Goal: Task Accomplishment & Management: Use online tool/utility

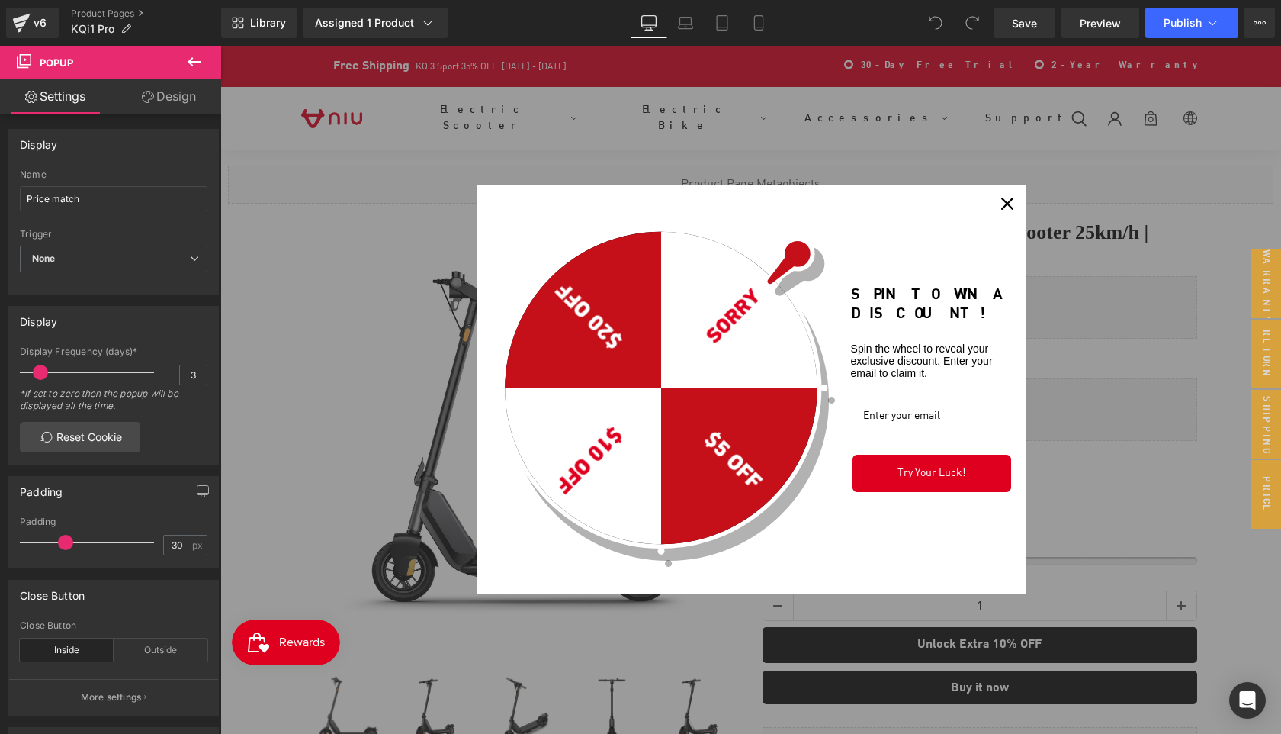
drag, startPoint x: 1004, startPoint y: 202, endPoint x: 1012, endPoint y: 213, distance: 13.6
click at [1004, 202] on icon "close icon" at bounding box center [1007, 204] width 12 height 12
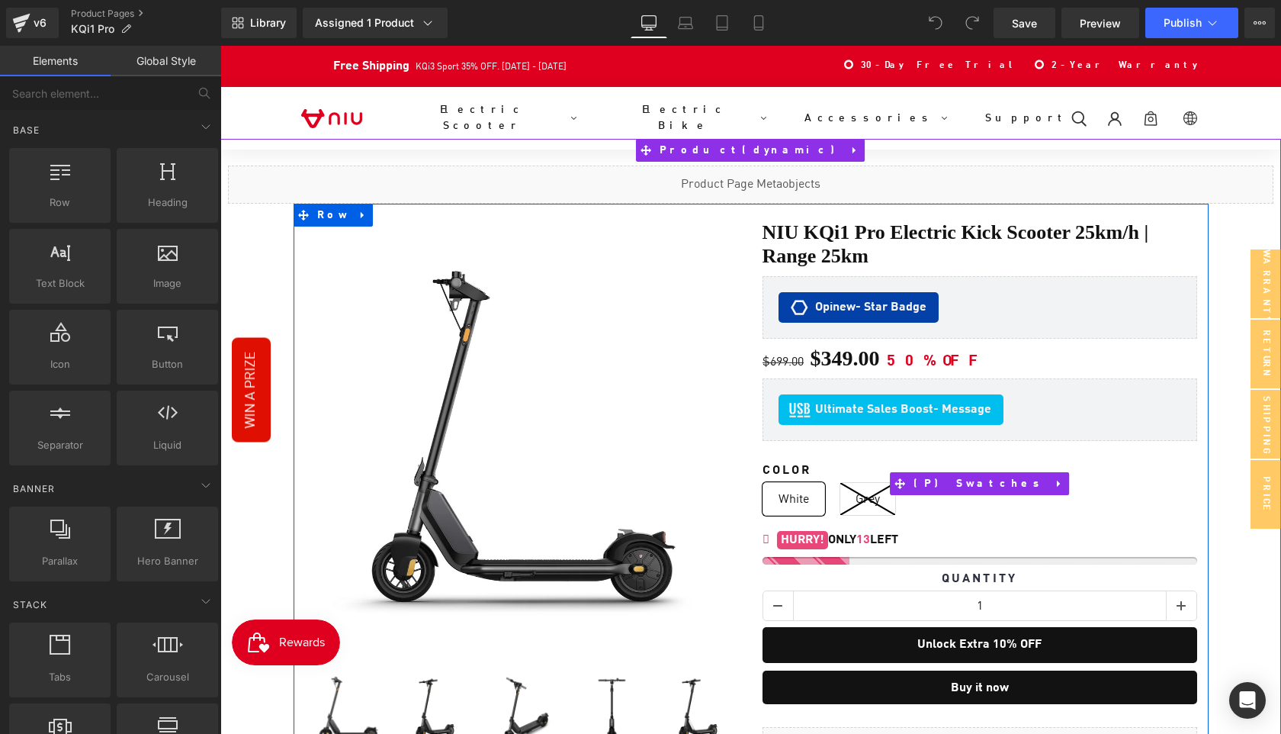
scroll to position [248, 0]
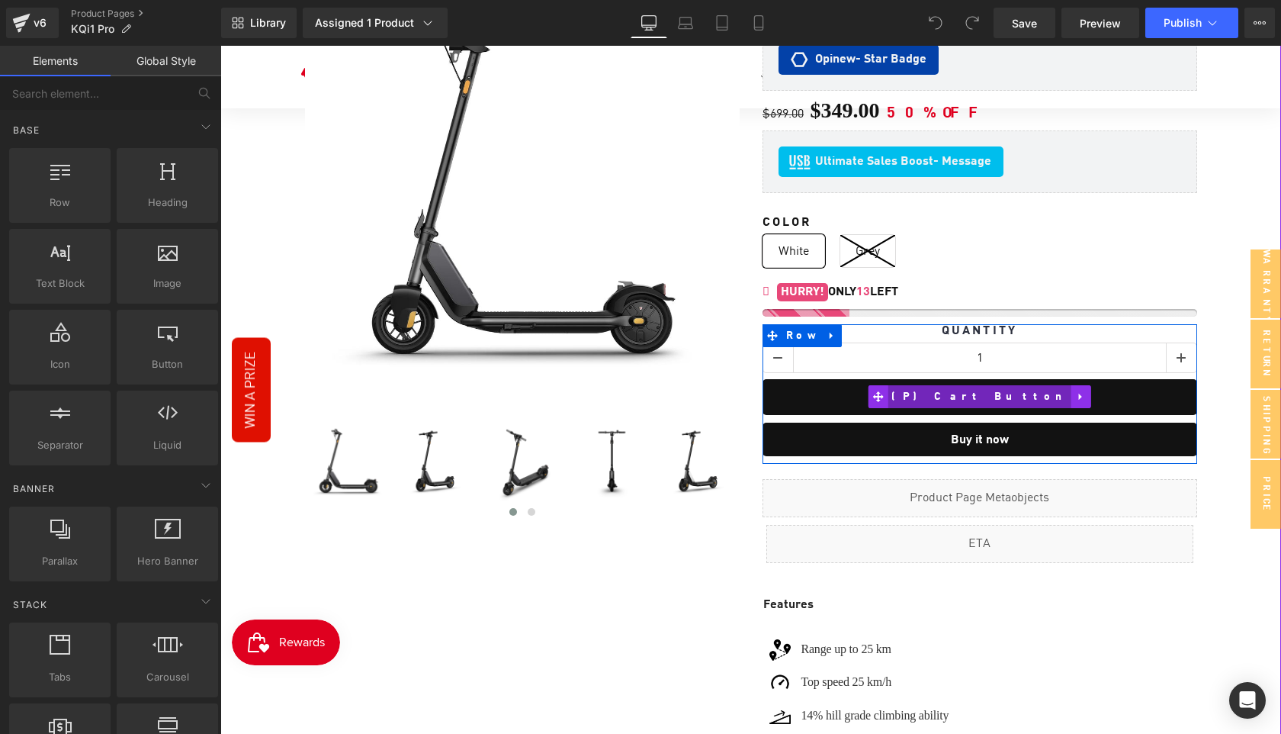
click at [959, 385] on span "(P) Cart Button" at bounding box center [980, 396] width 184 height 23
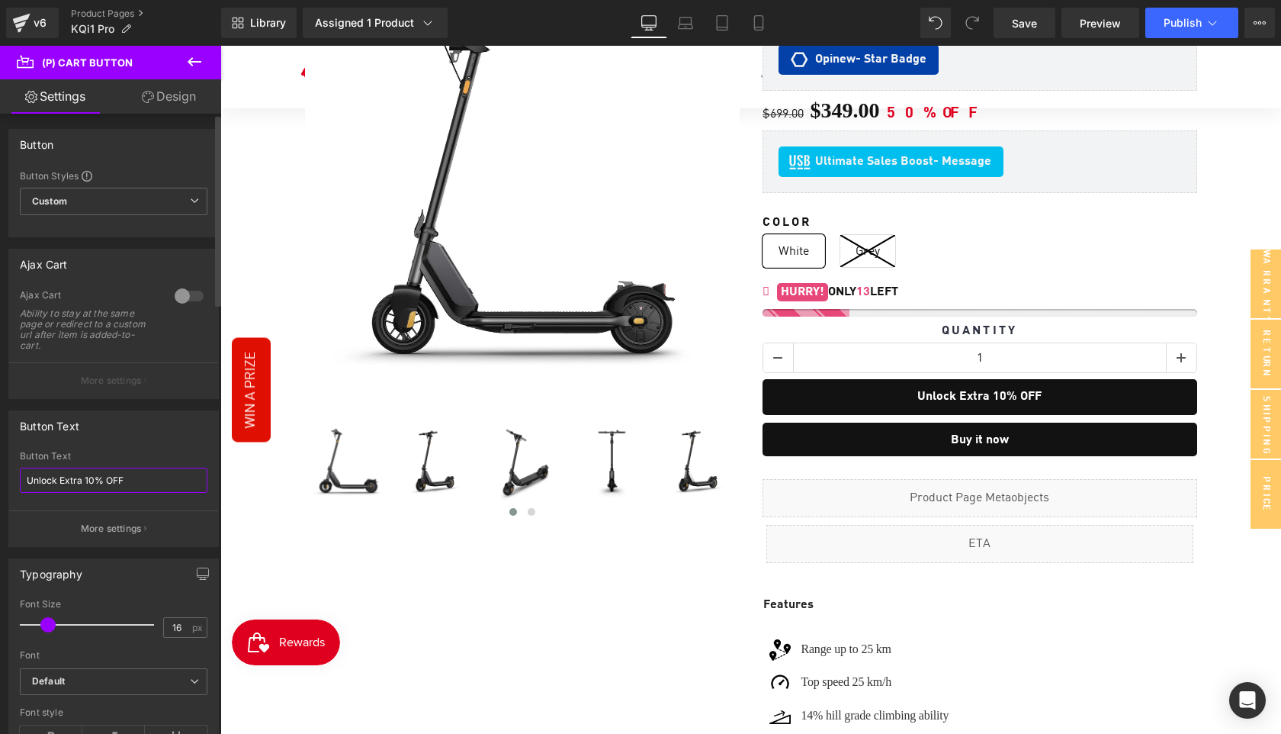
click at [137, 484] on input "Unlock Extra 10% OFF" at bounding box center [114, 480] width 188 height 25
type input "Add to Cart"
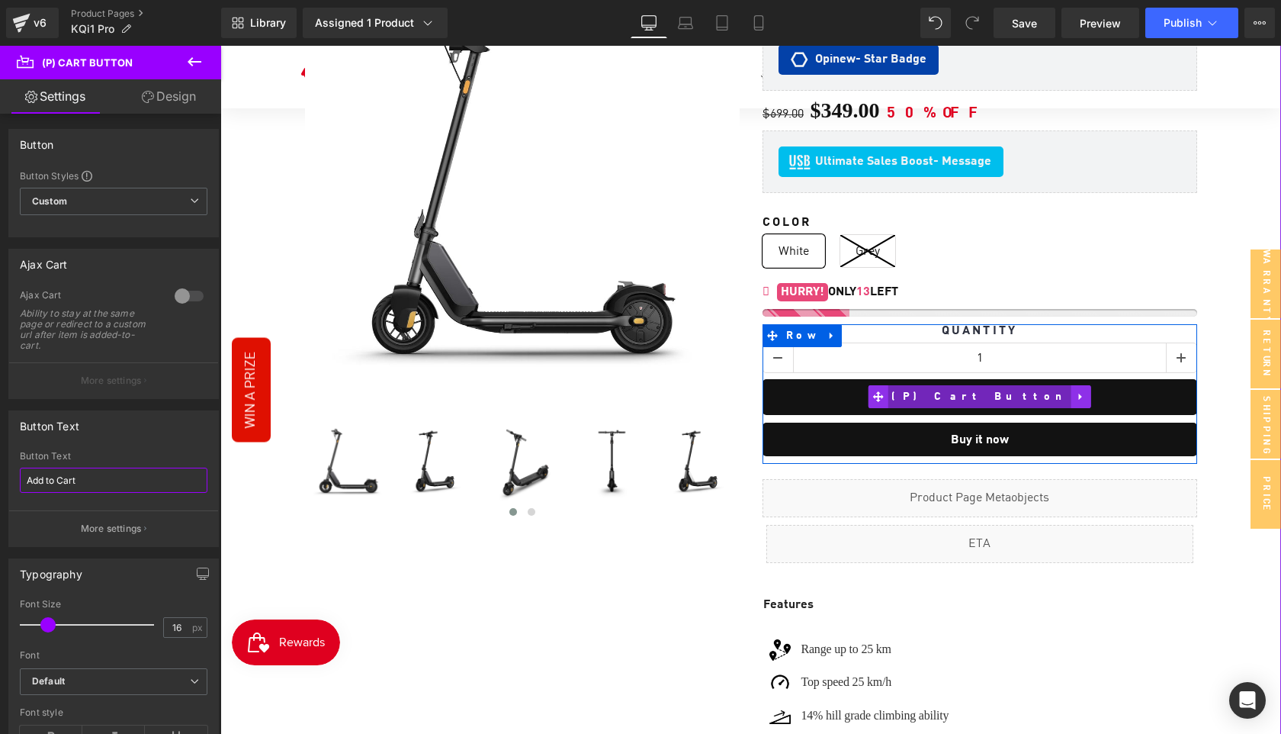
click at [977, 385] on span "(P) Cart Button" at bounding box center [980, 396] width 184 height 23
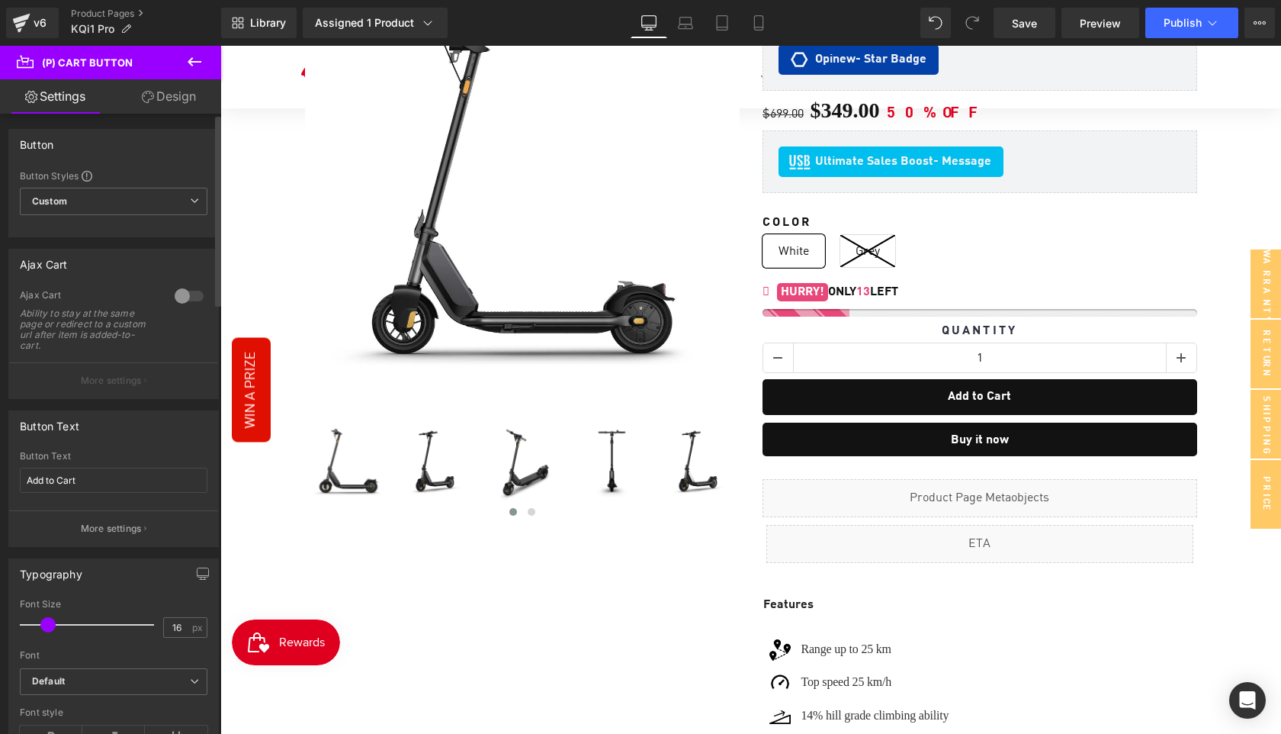
click at [177, 291] on div at bounding box center [189, 296] width 37 height 24
click at [130, 381] on p "More settings" at bounding box center [111, 381] width 61 height 14
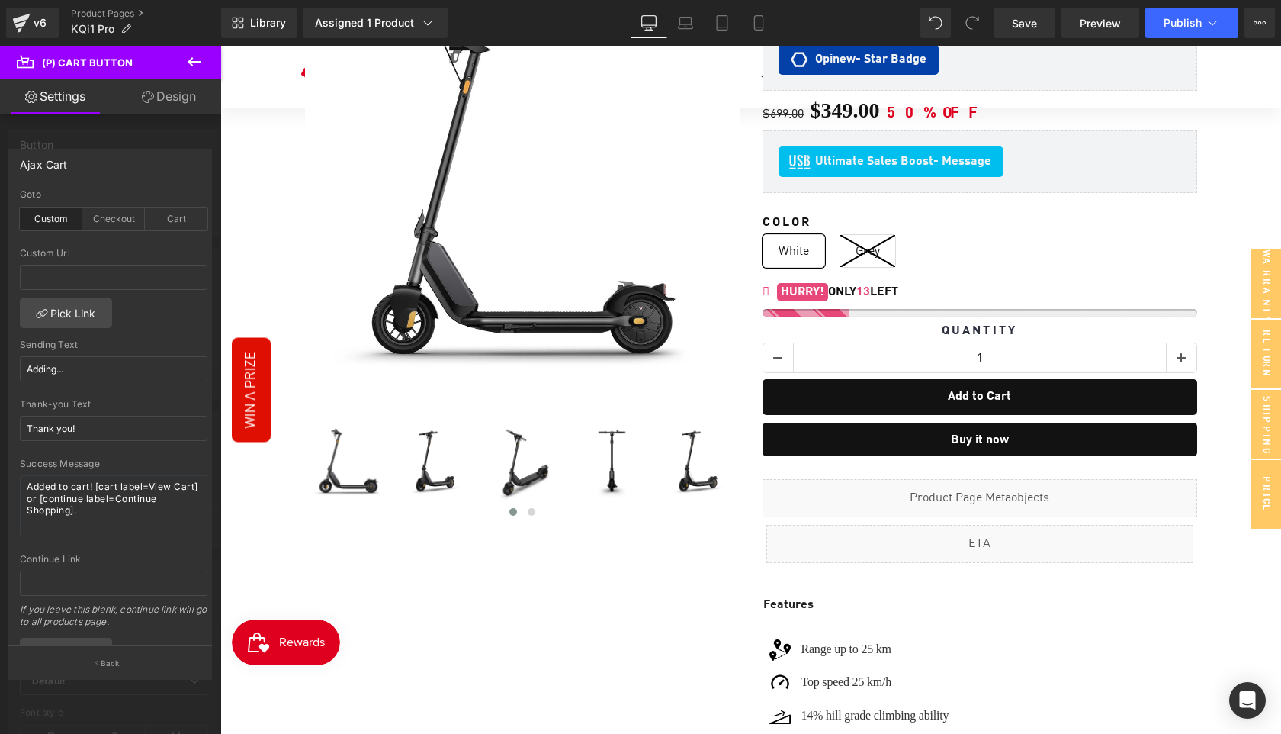
click at [193, 68] on icon at bounding box center [194, 62] width 18 height 18
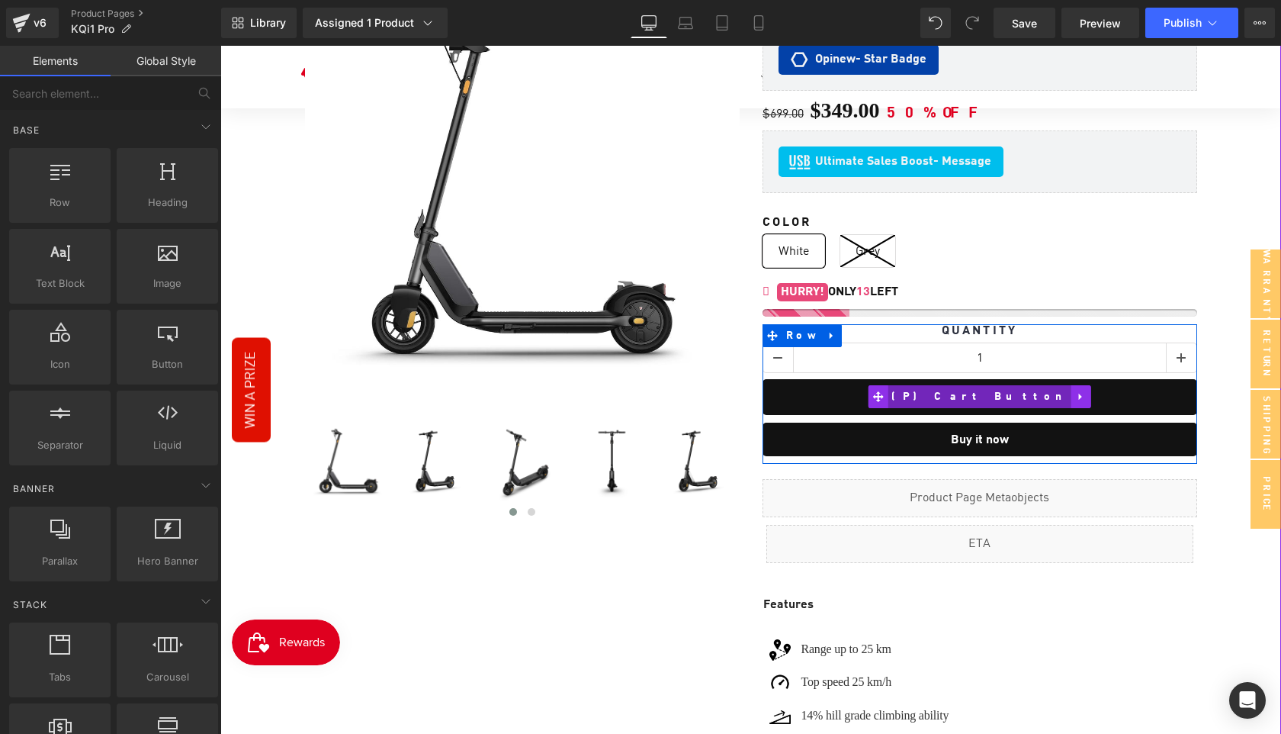
click at [986, 385] on span "(P) Cart Button" at bounding box center [980, 396] width 184 height 23
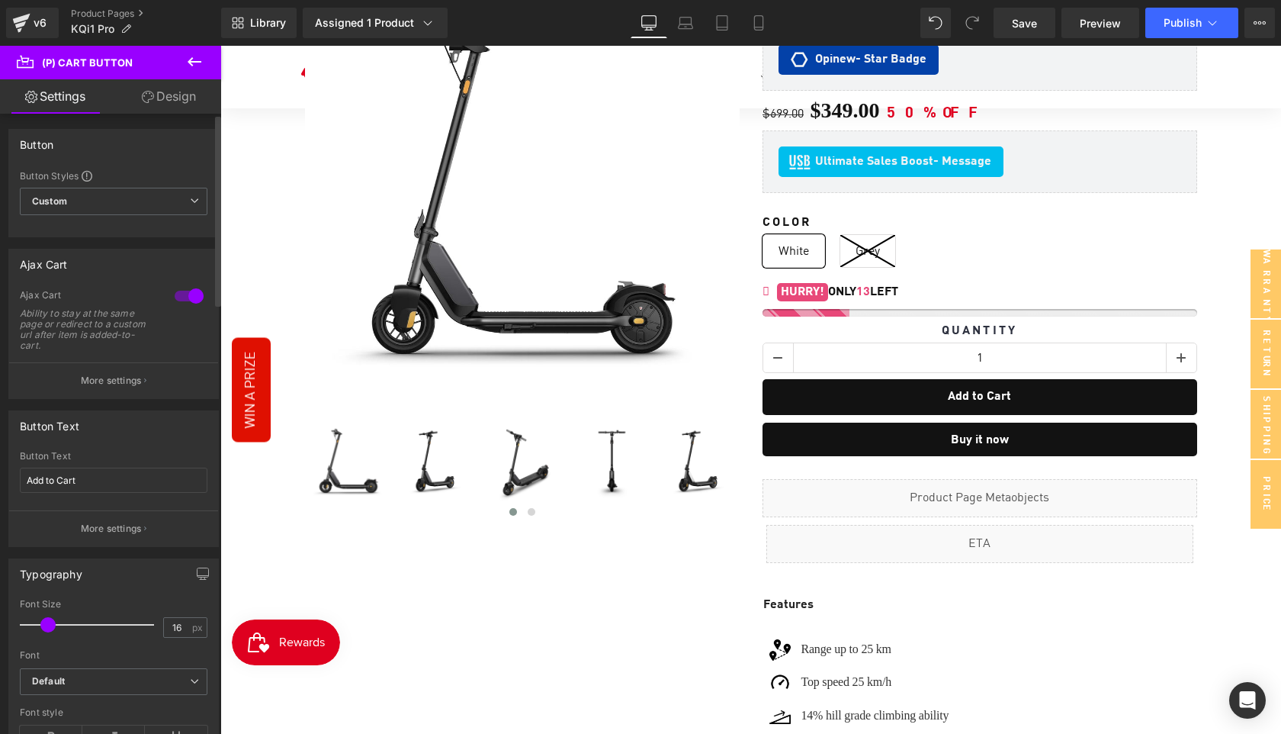
click at [186, 301] on div at bounding box center [189, 296] width 37 height 24
click at [1021, 33] on link "Save" at bounding box center [1025, 23] width 62 height 31
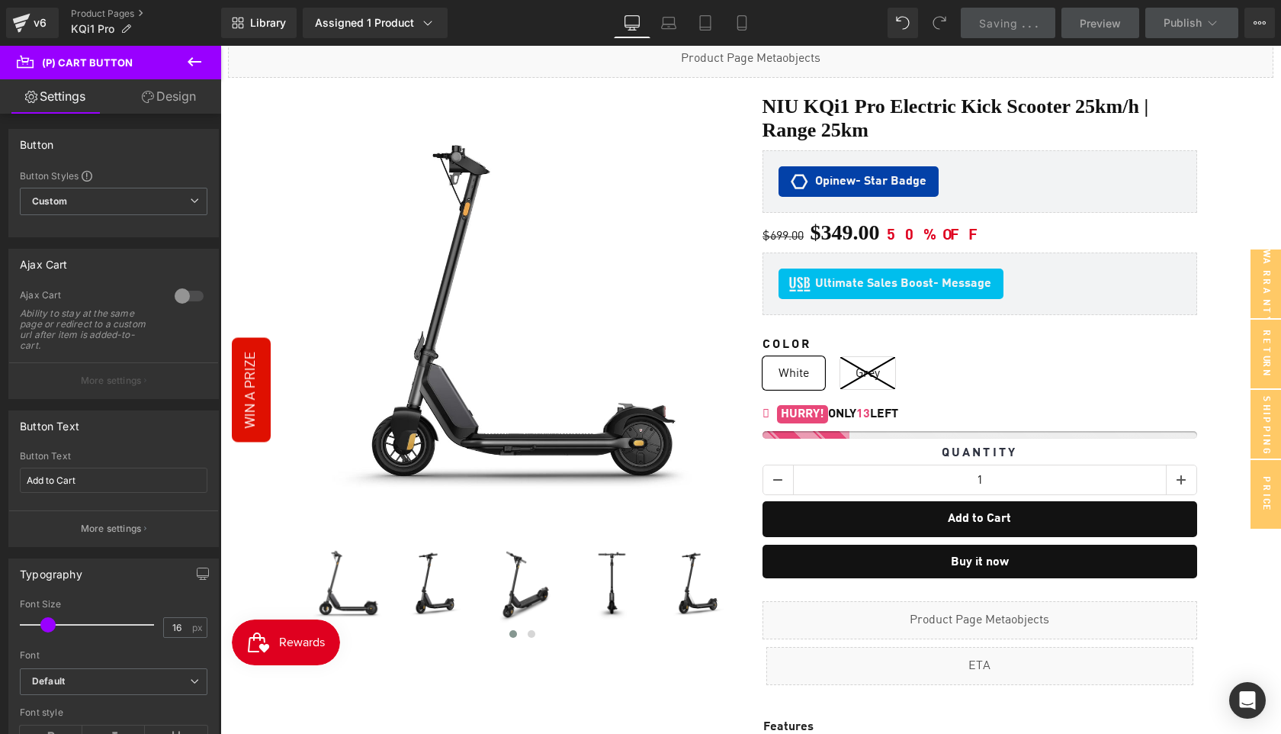
scroll to position [0, 0]
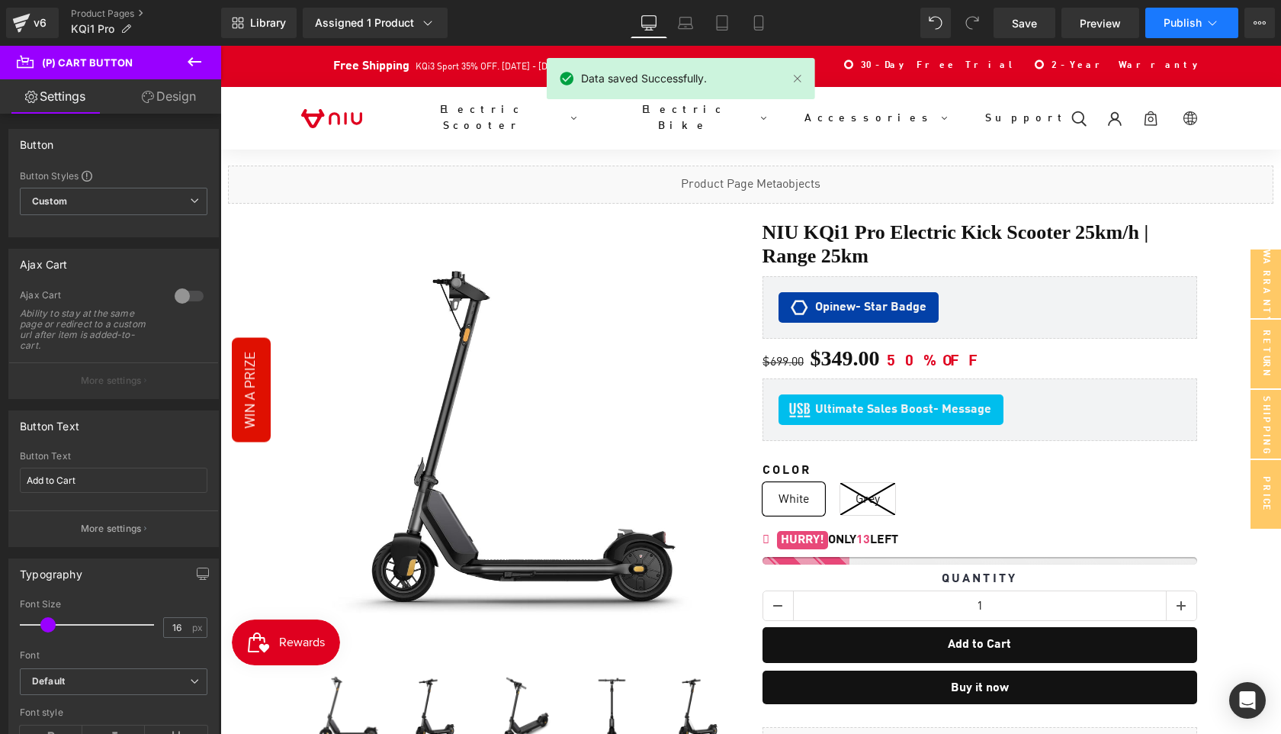
click at [1172, 30] on button "Publish" at bounding box center [1192, 23] width 93 height 31
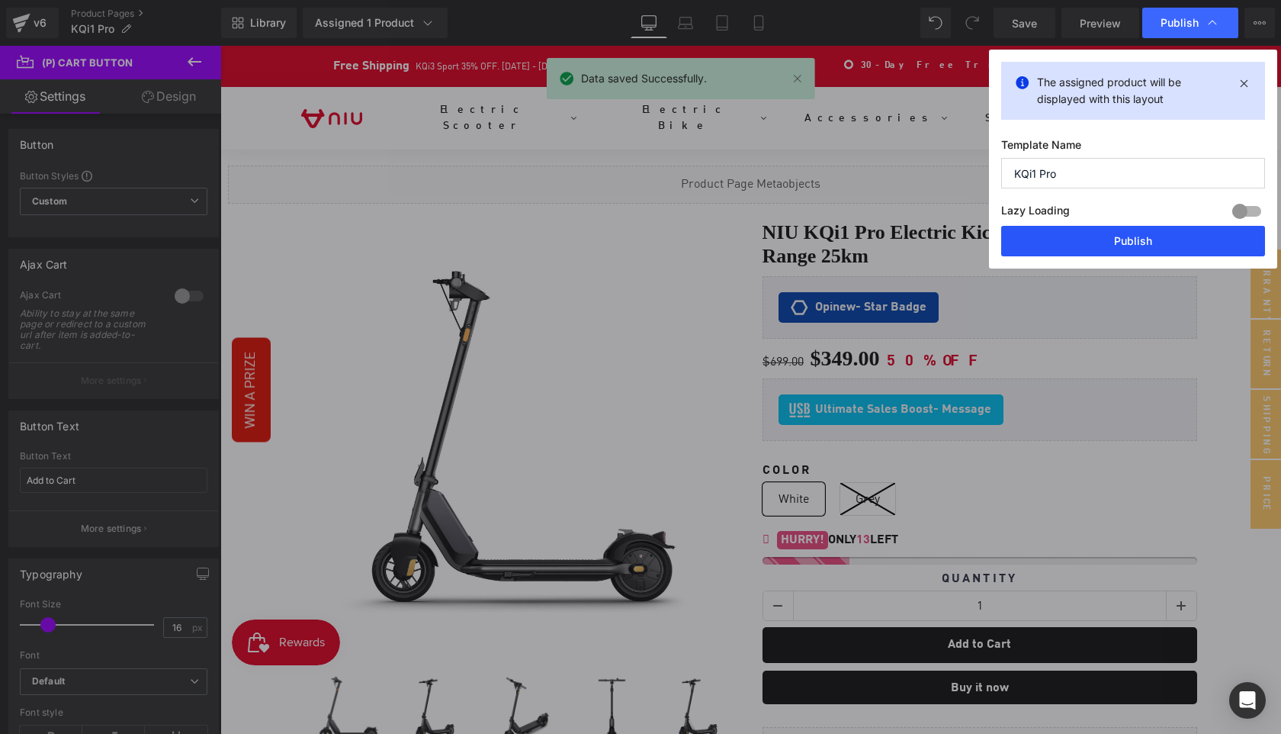
click at [1140, 235] on button "Publish" at bounding box center [1133, 241] width 264 height 31
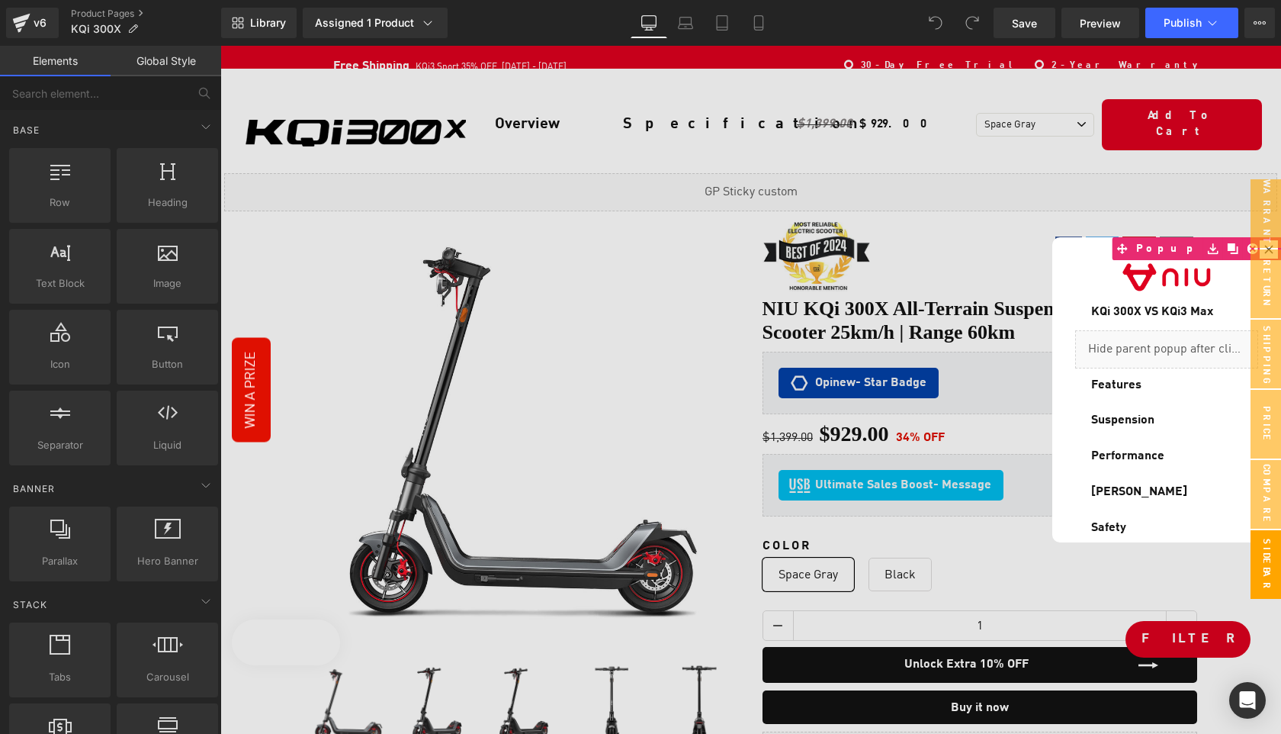
click at [963, 657] on div at bounding box center [750, 390] width 1061 height 688
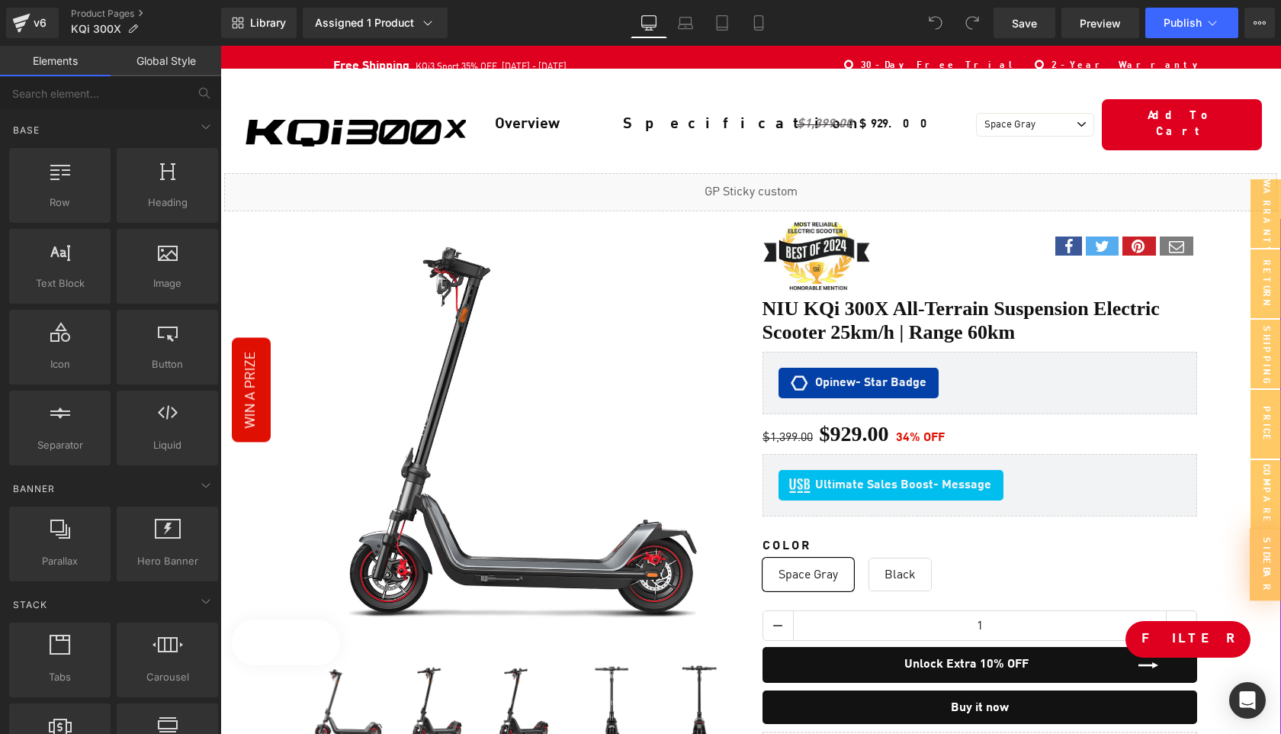
scroll to position [88, 0]
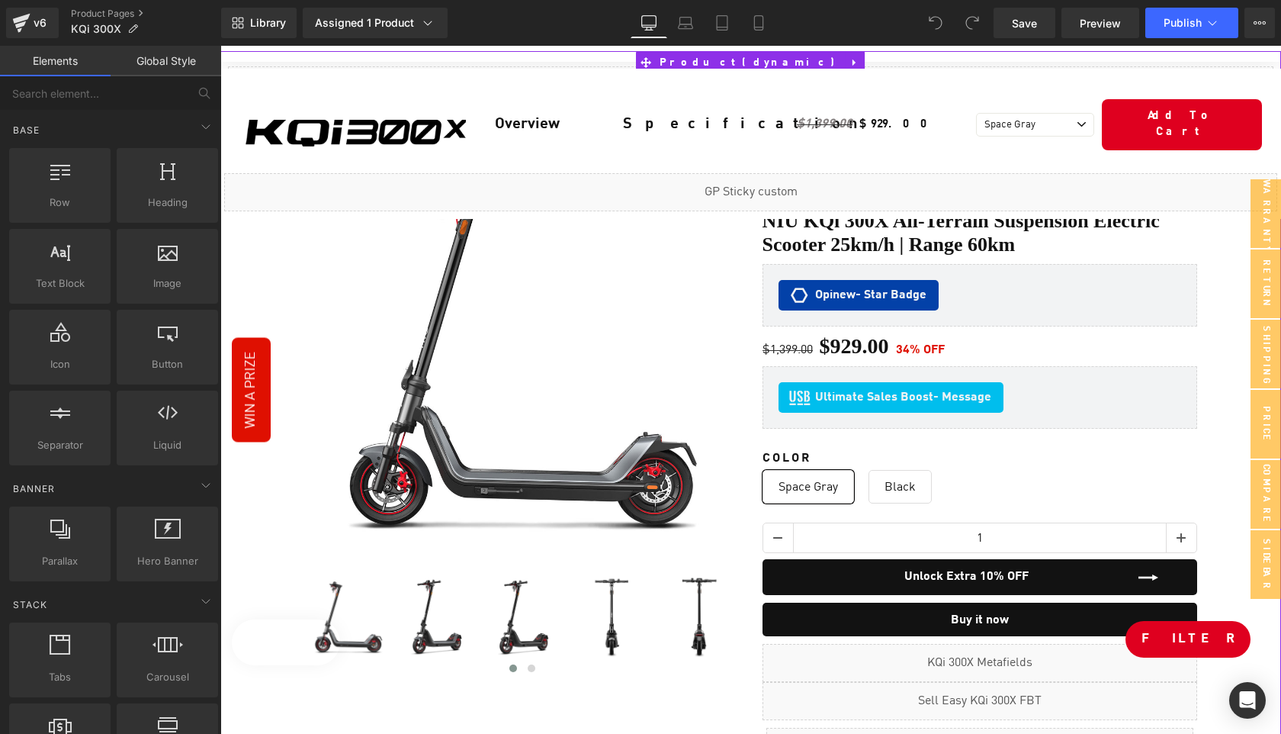
click at [977, 564] on div "Unlock Extra 10% OFF (P) Cart Button" at bounding box center [980, 577] width 435 height 36
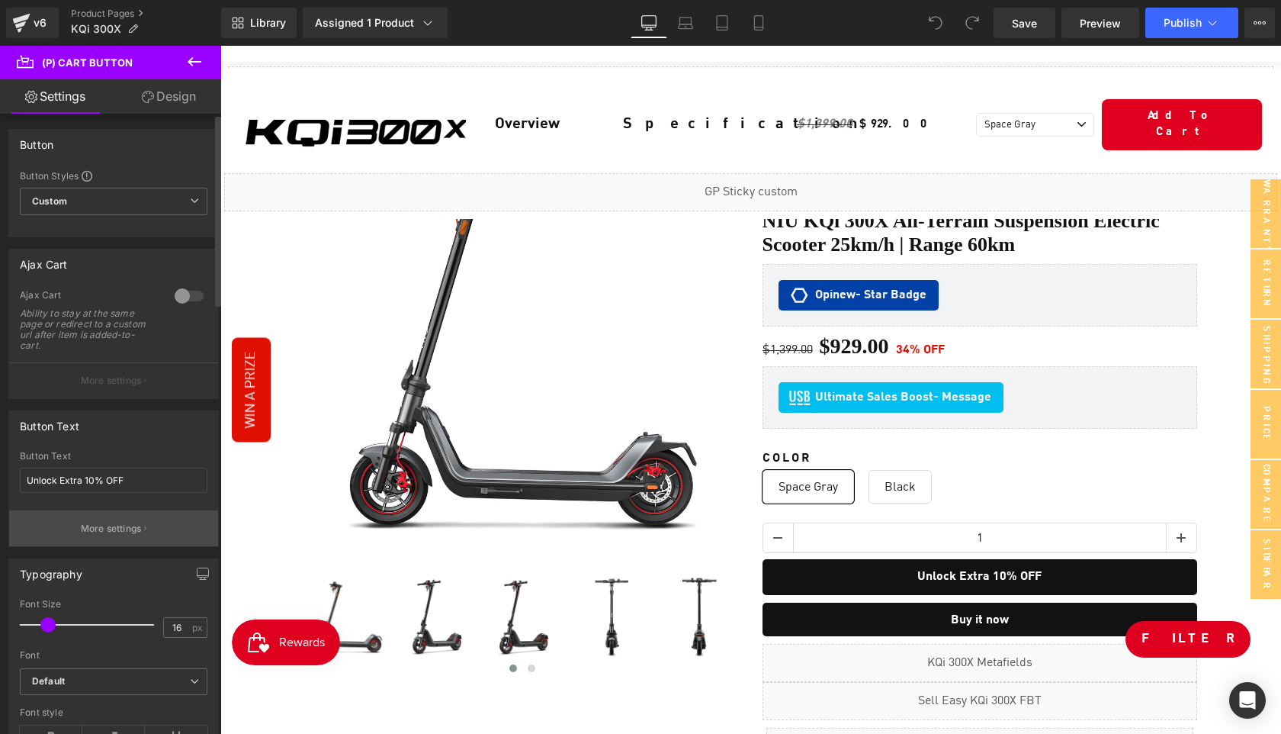
scroll to position [92, 0]
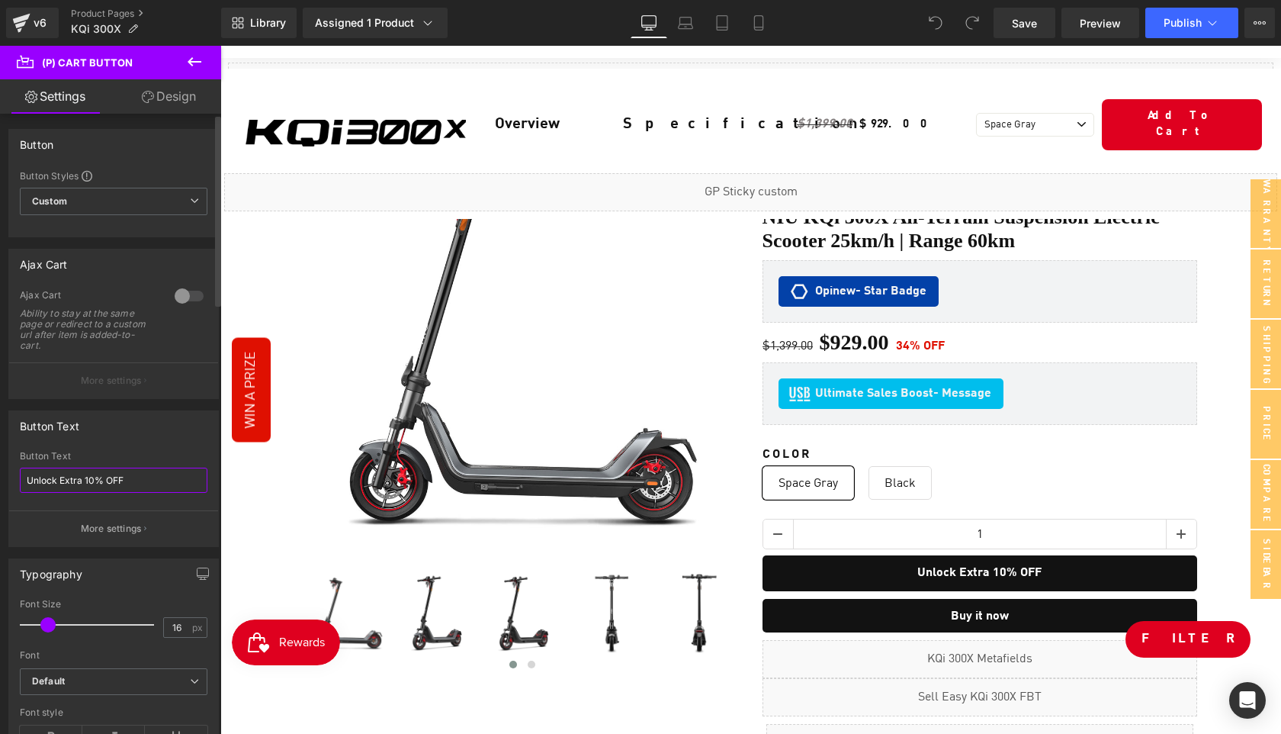
click at [162, 484] on input "Unlock Extra 10% OFF" at bounding box center [114, 480] width 188 height 25
type input "Add to Cart"
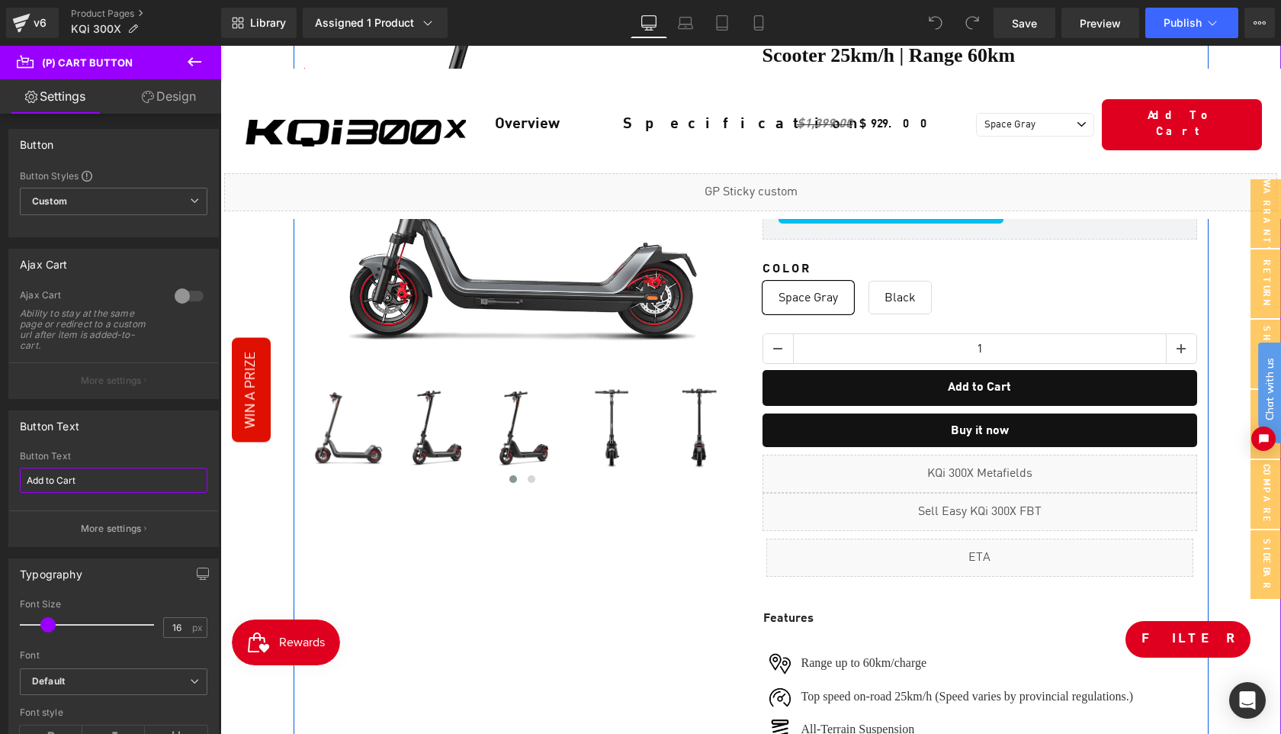
scroll to position [0, 0]
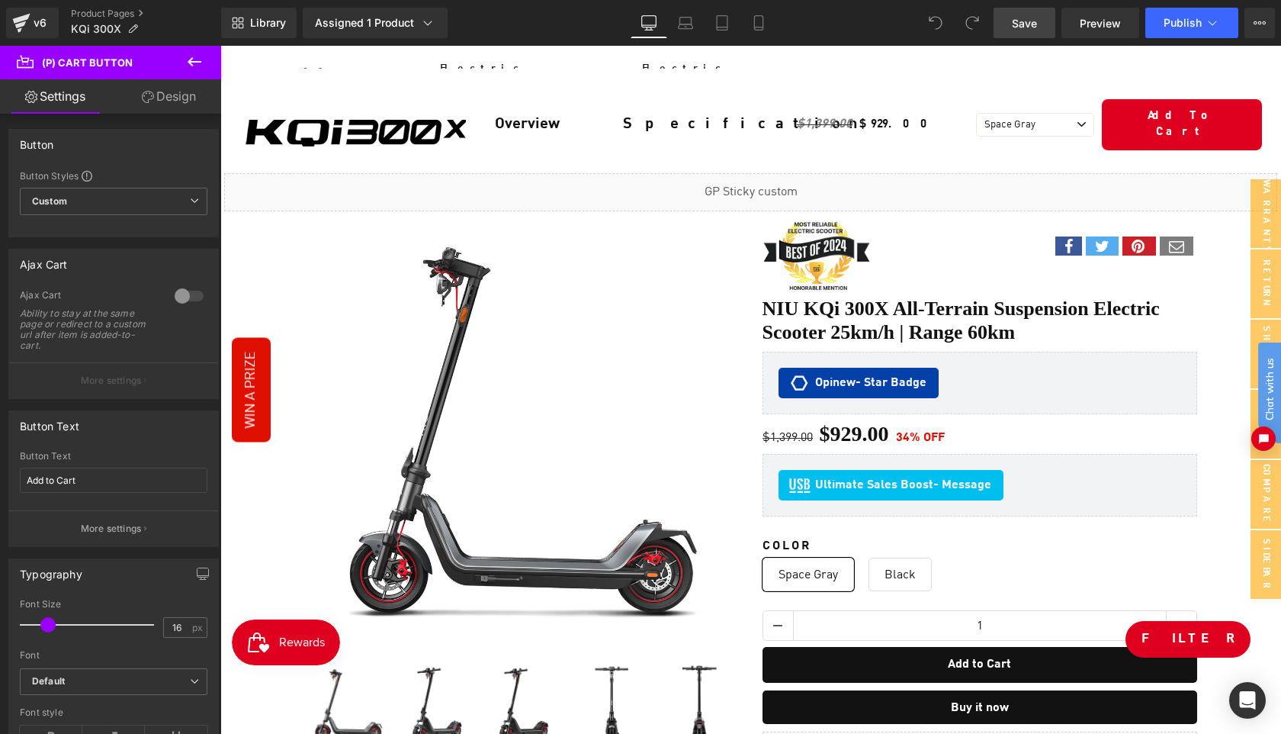
click at [1033, 20] on span "Save" at bounding box center [1024, 23] width 25 height 16
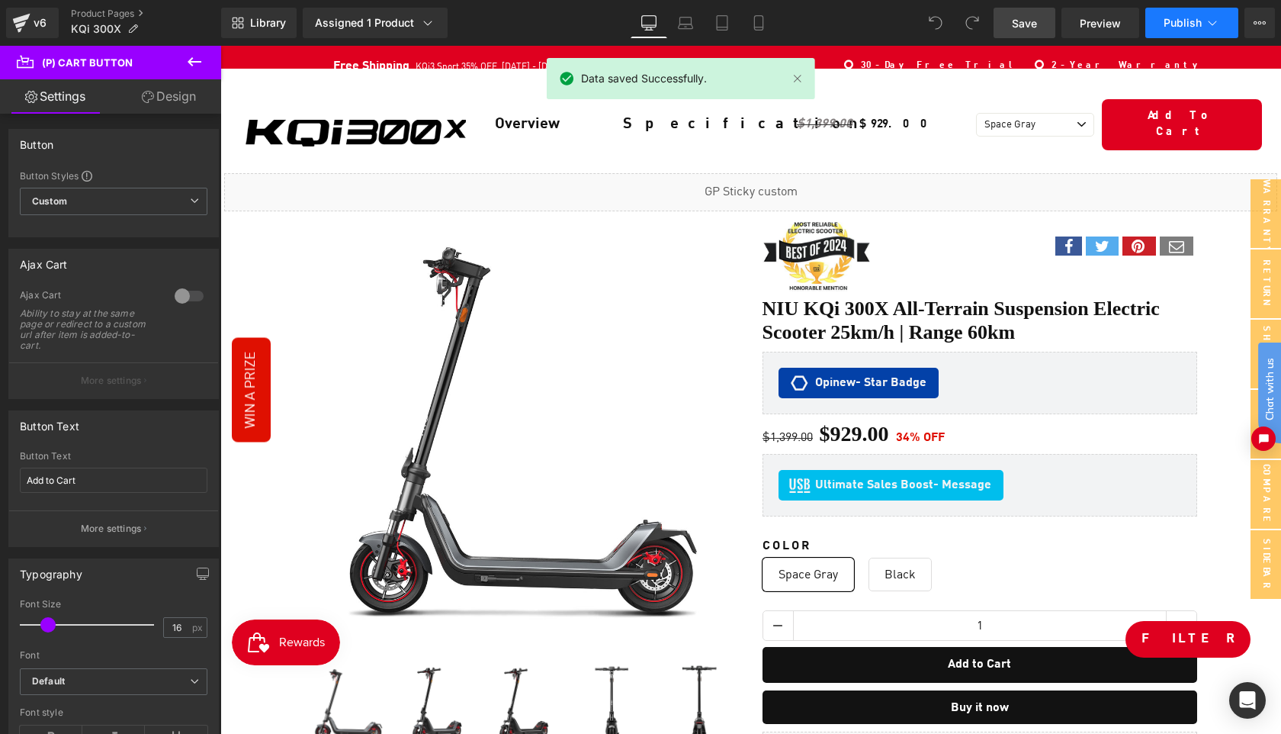
click at [1173, 24] on span "Publish" at bounding box center [1183, 23] width 38 height 12
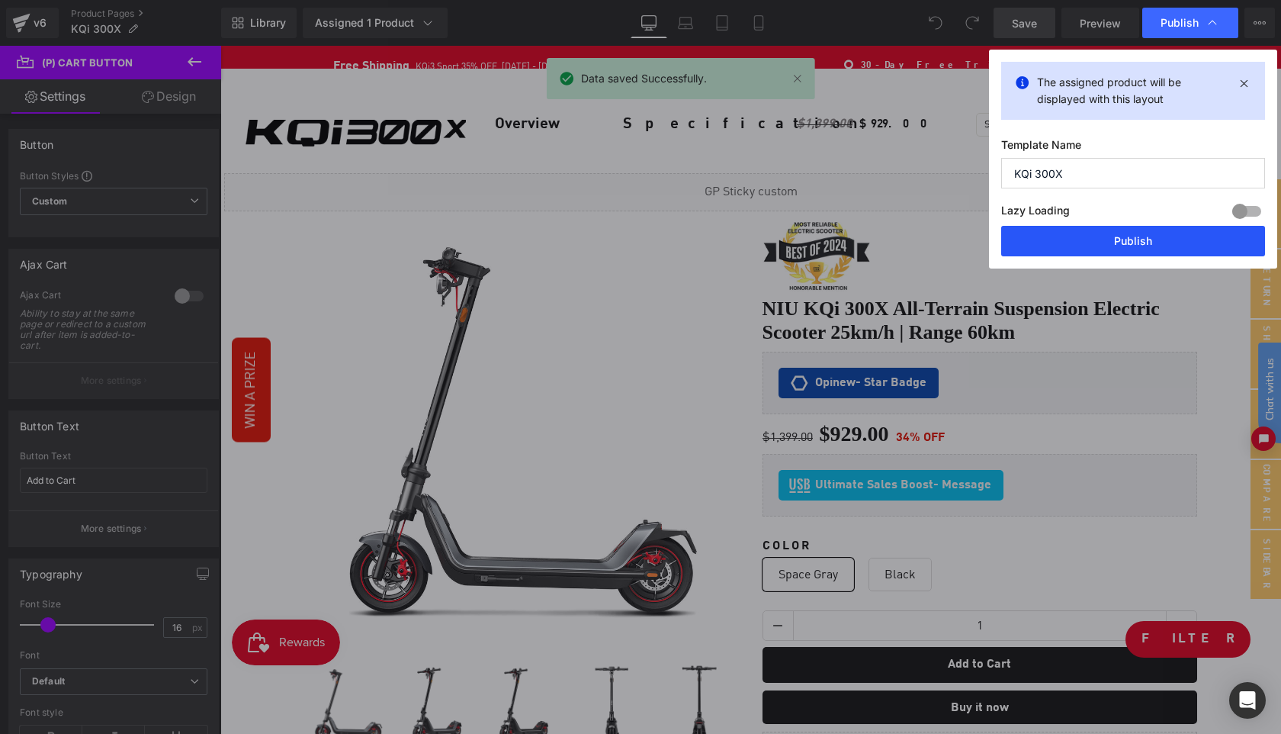
click at [1145, 237] on button "Publish" at bounding box center [1133, 241] width 264 height 31
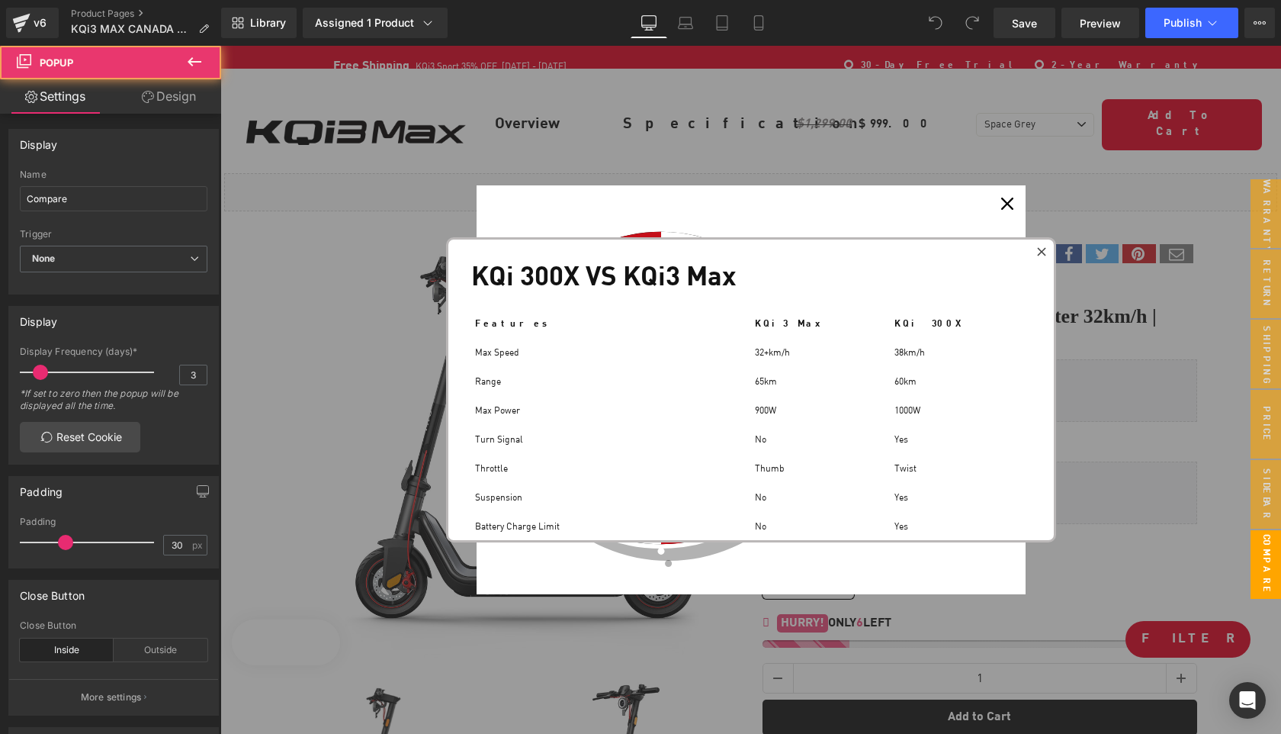
click at [1042, 251] on icon at bounding box center [1041, 251] width 8 height 8
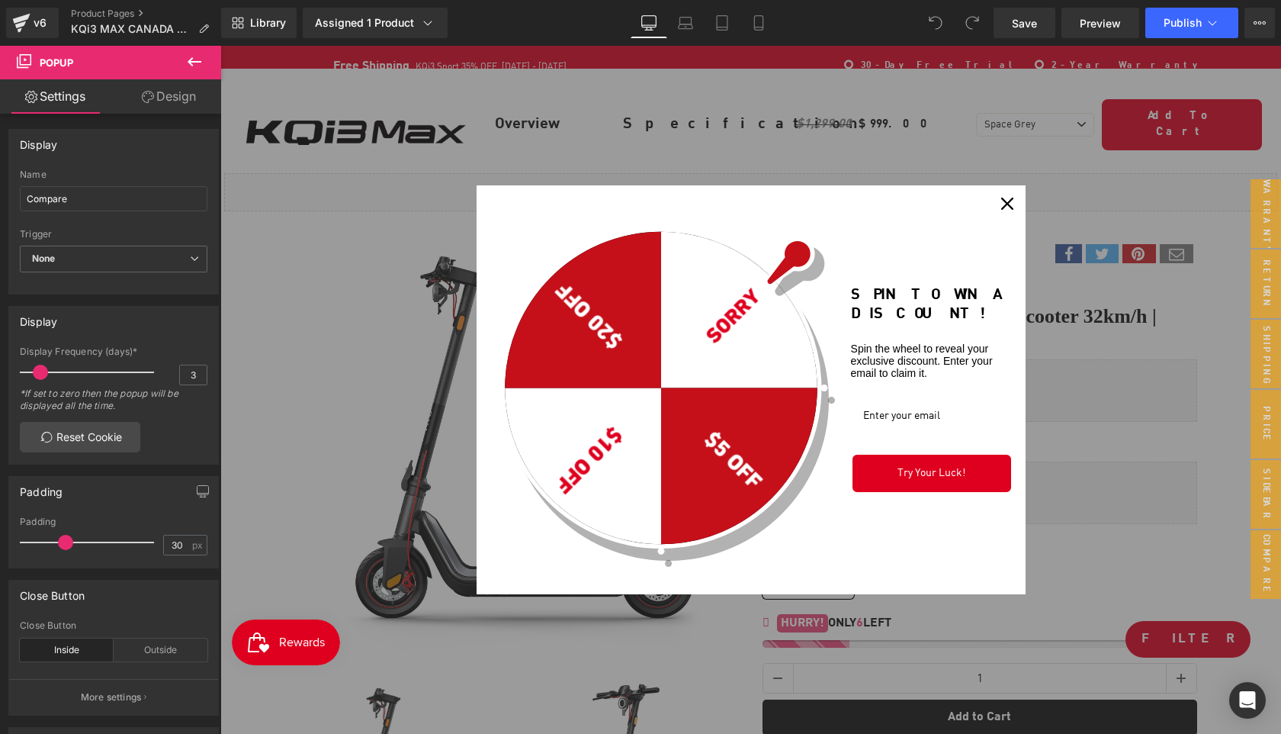
click at [1008, 204] on icon "close icon" at bounding box center [1007, 204] width 12 height 12
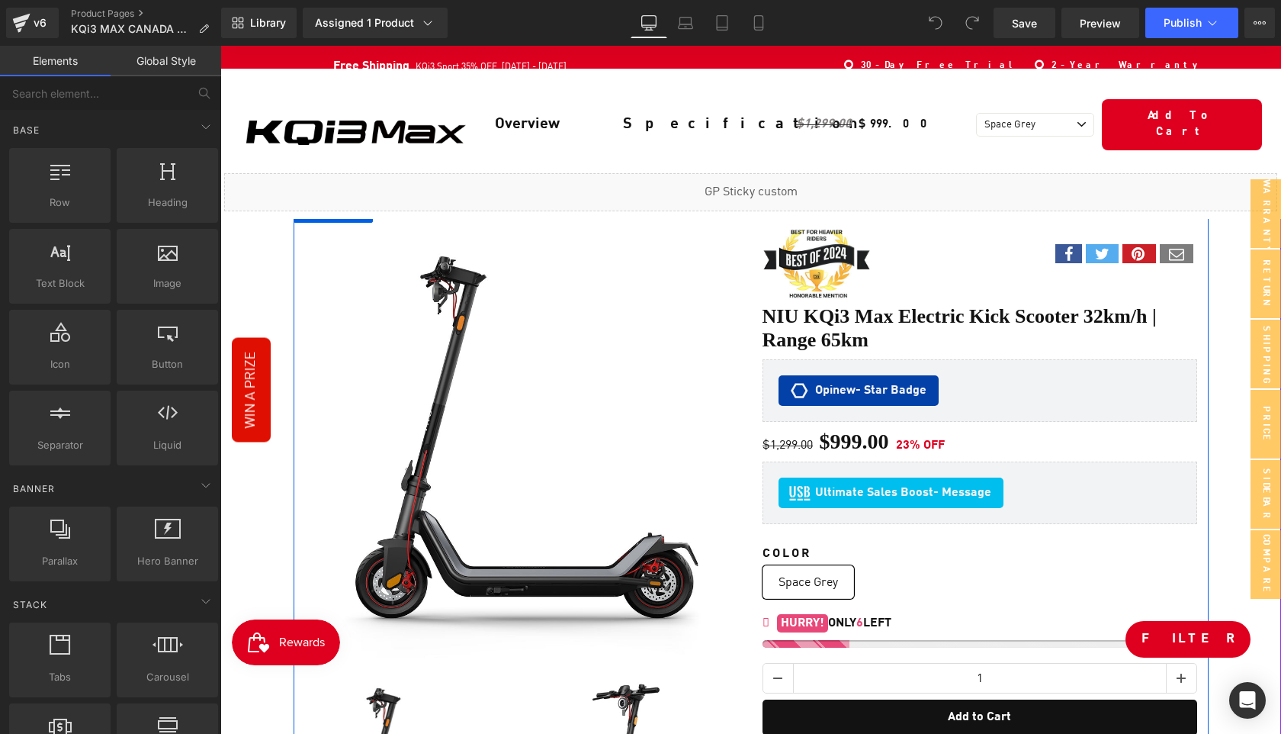
scroll to position [239, 0]
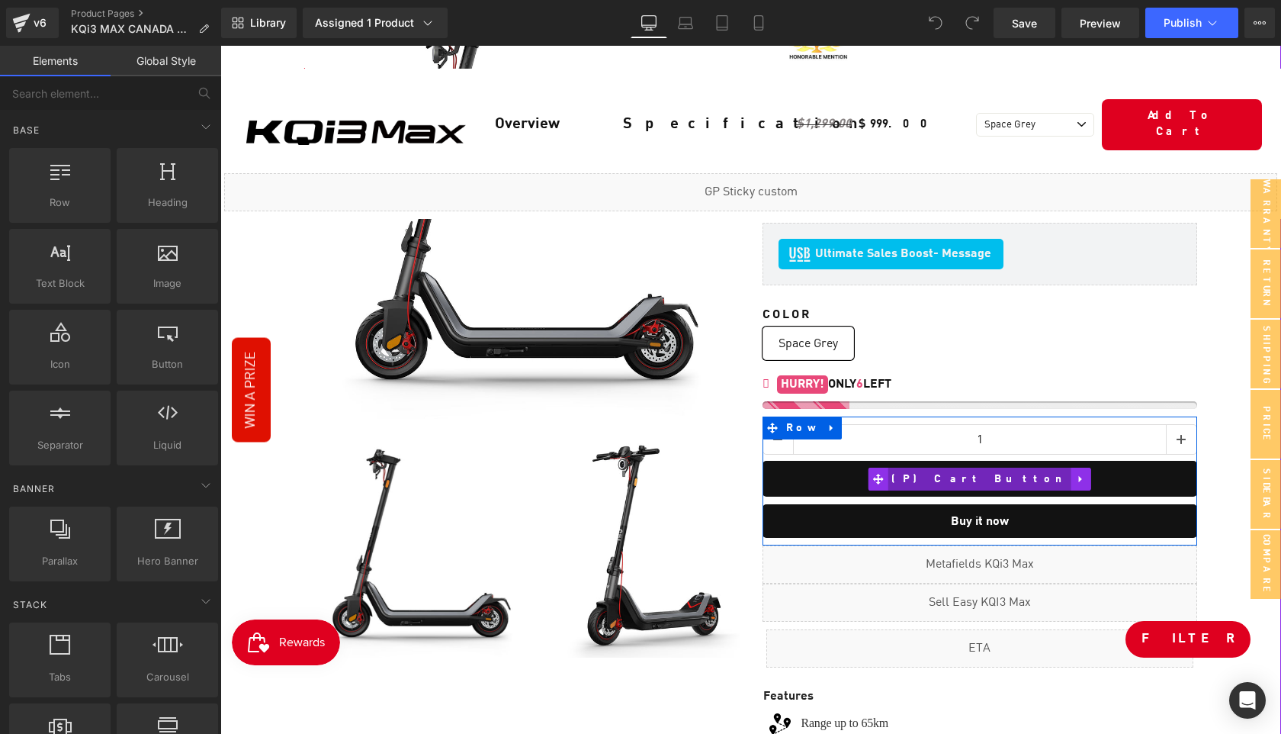
click at [978, 468] on span "(P) Cart Button" at bounding box center [980, 479] width 184 height 23
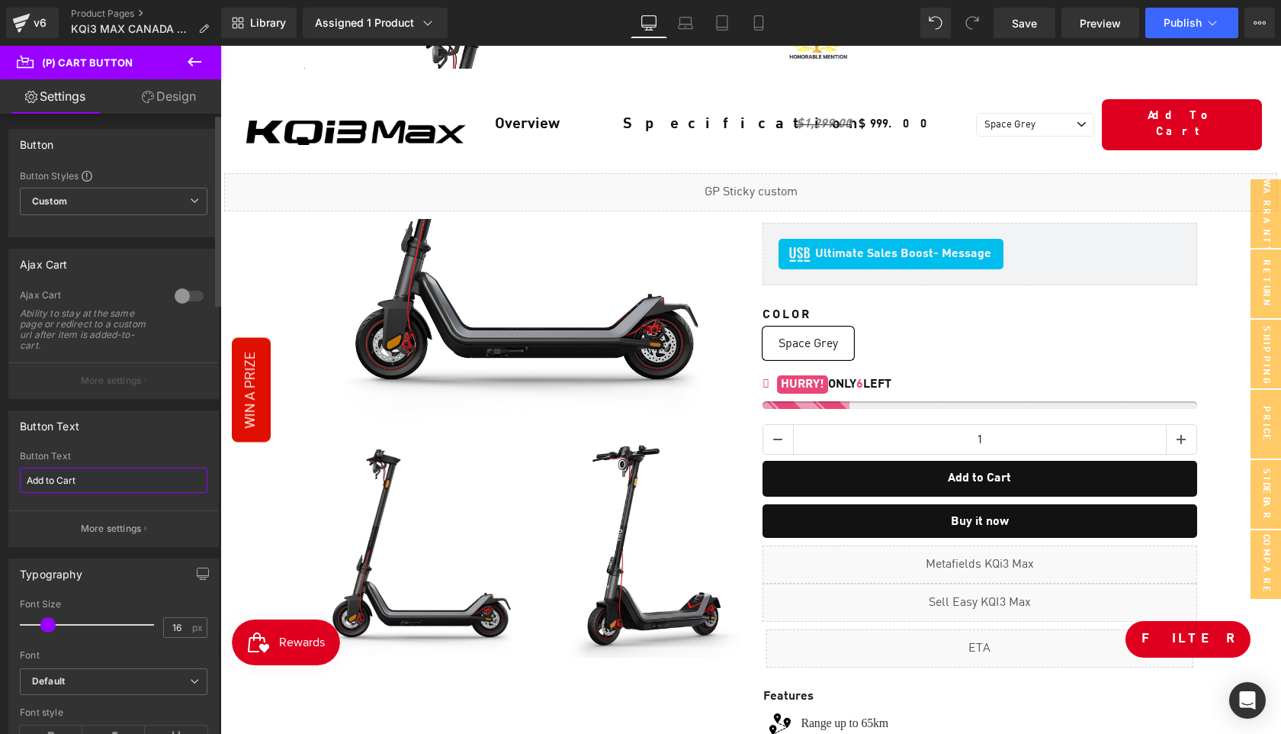
click at [112, 474] on input "Add to Cart" at bounding box center [114, 480] width 188 height 25
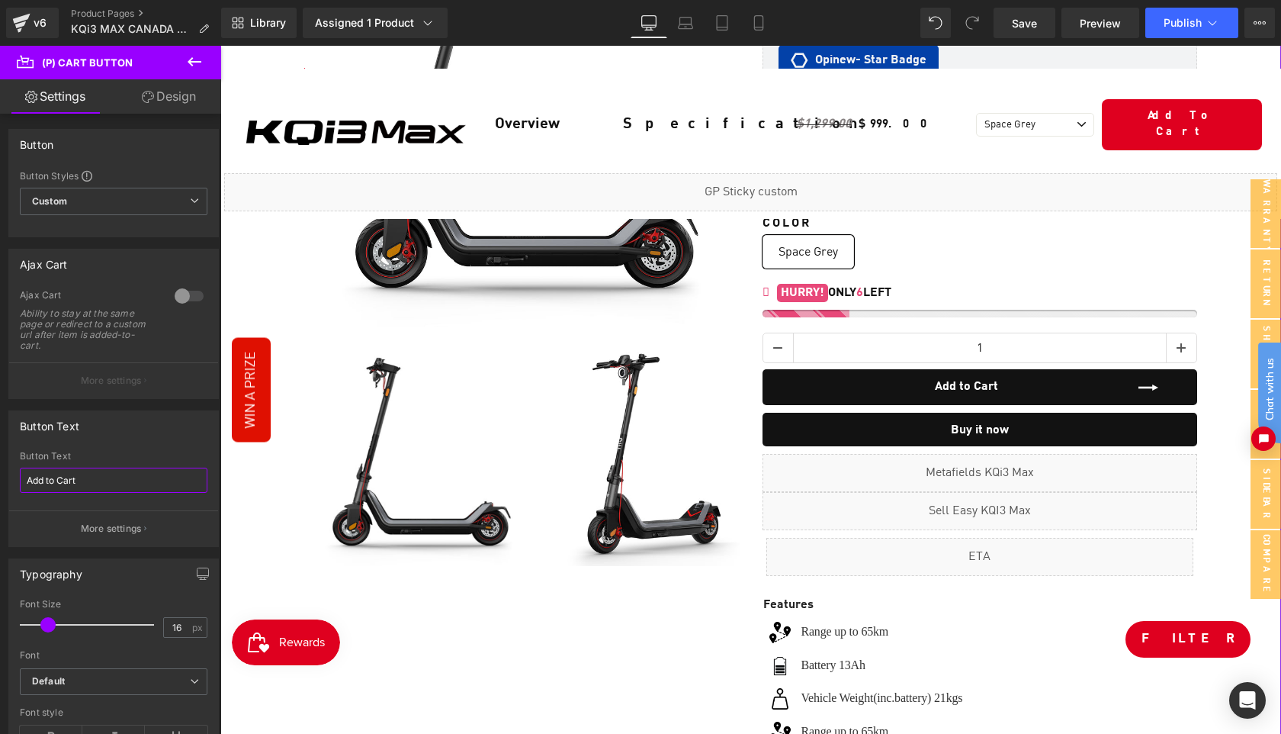
scroll to position [4, 0]
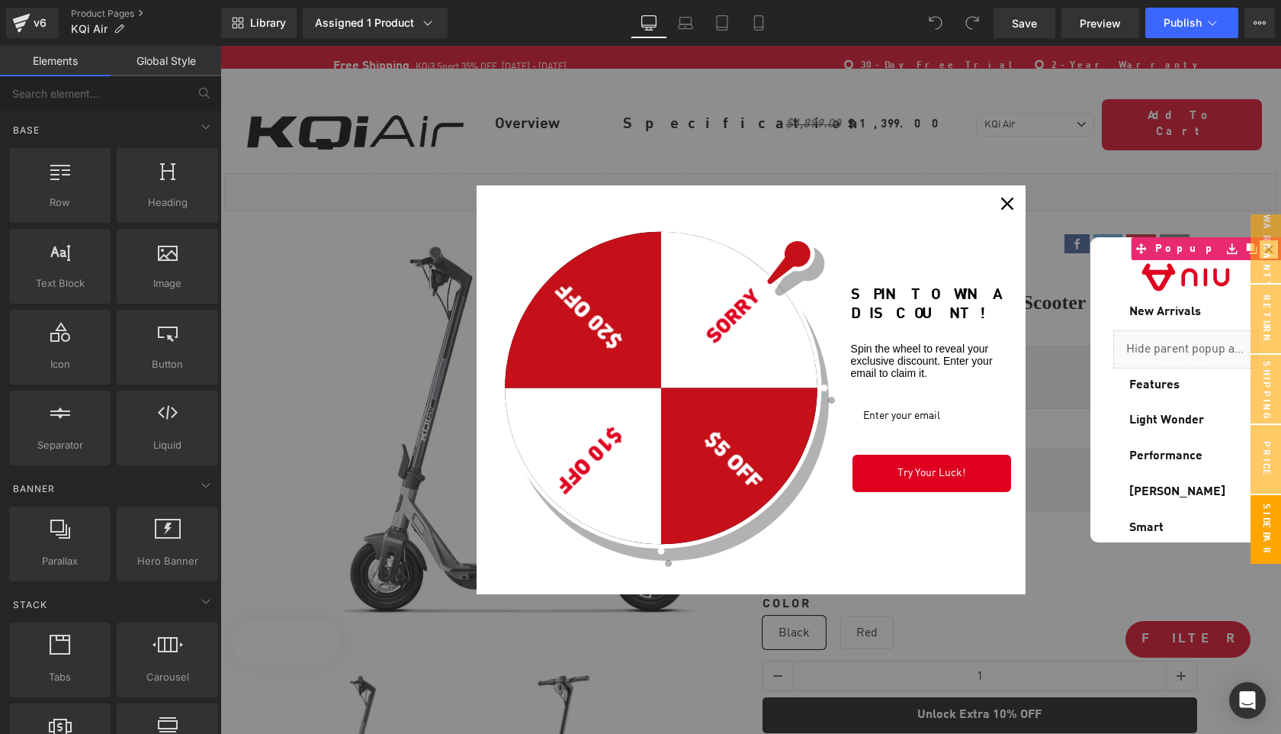
click at [1009, 202] on icon "close icon" at bounding box center [1007, 204] width 12 height 12
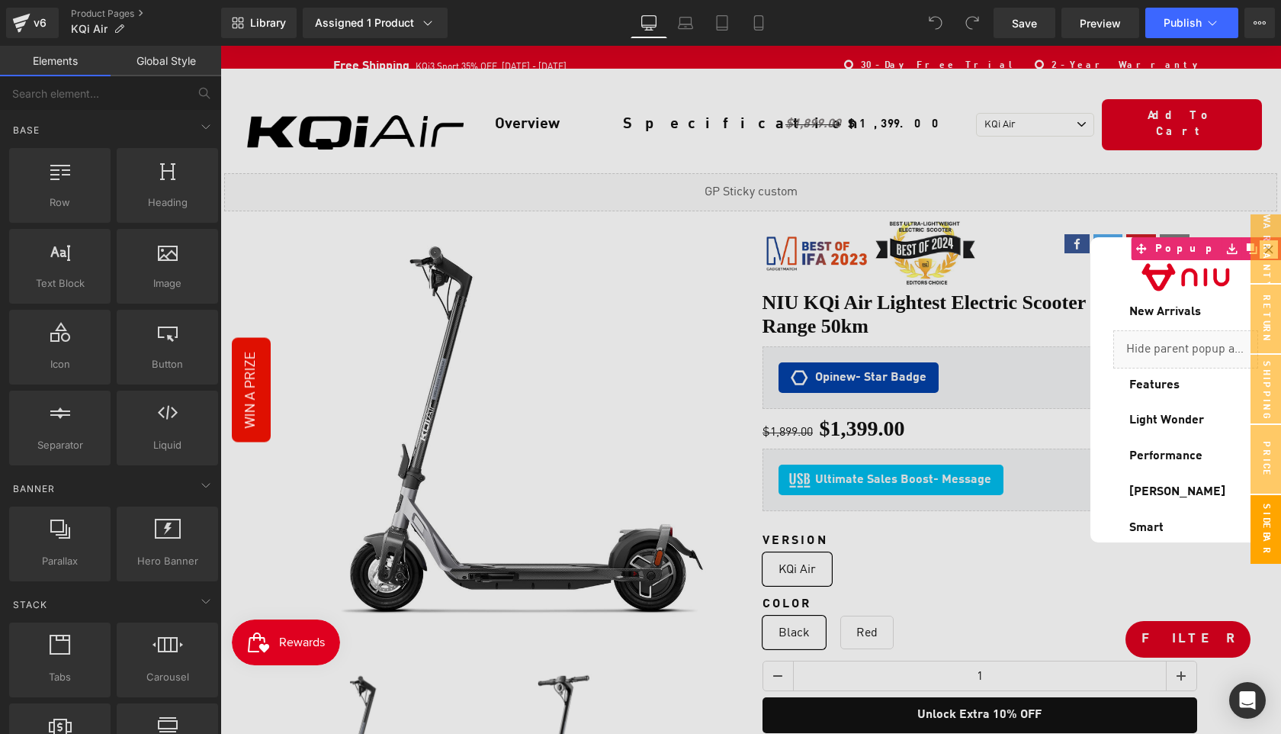
scroll to position [383, 0]
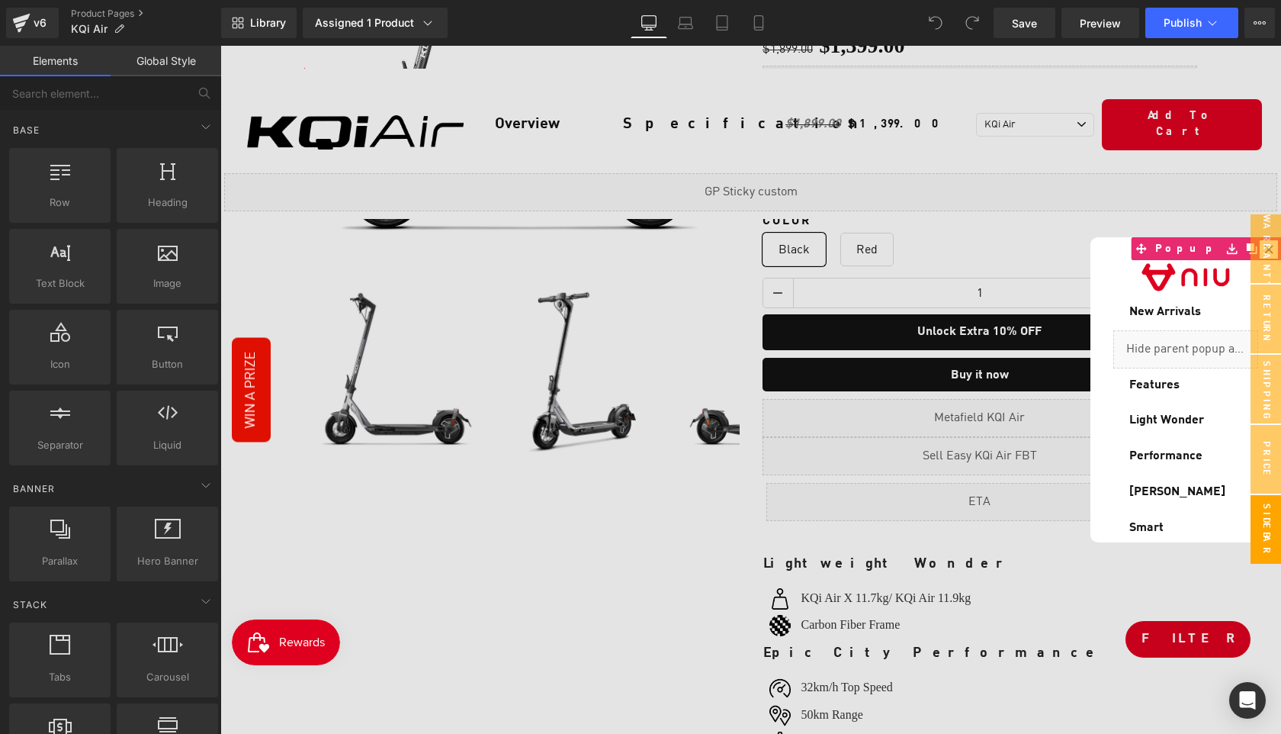
click at [940, 323] on div at bounding box center [750, 390] width 1061 height 688
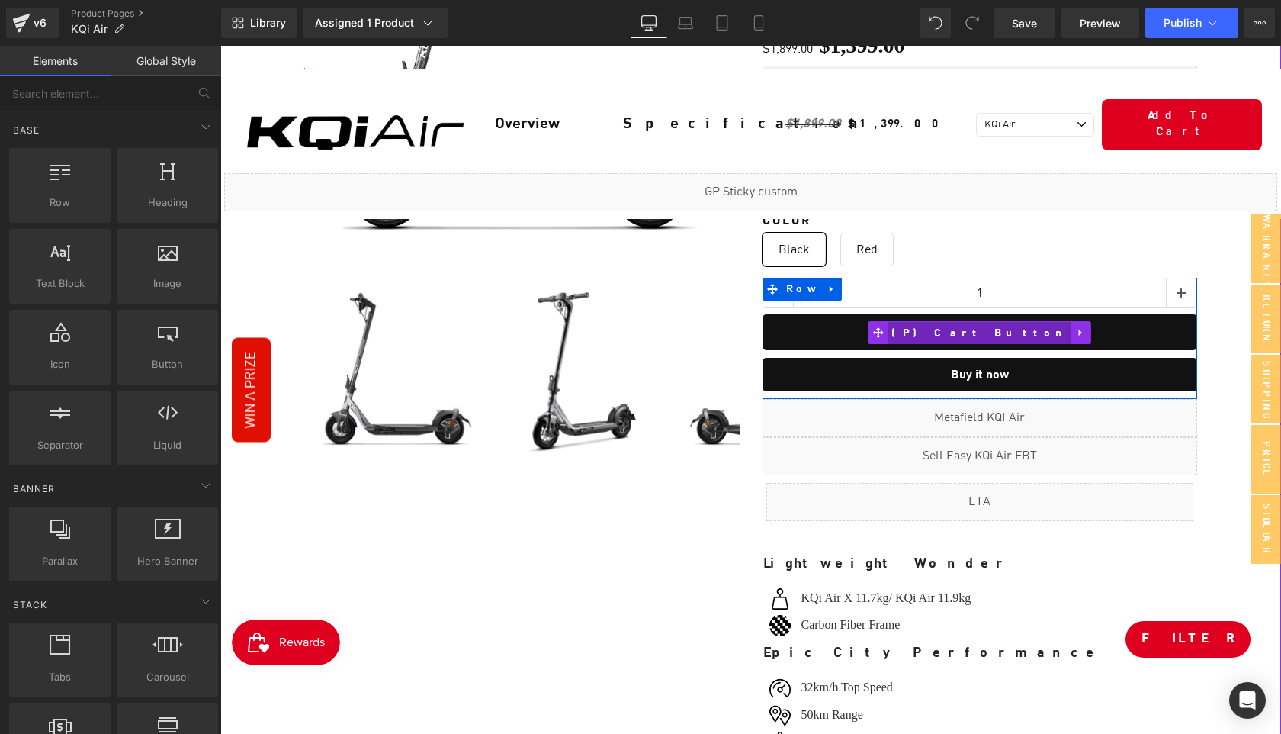
click at [989, 322] on span "(P) Cart Button" at bounding box center [980, 333] width 184 height 23
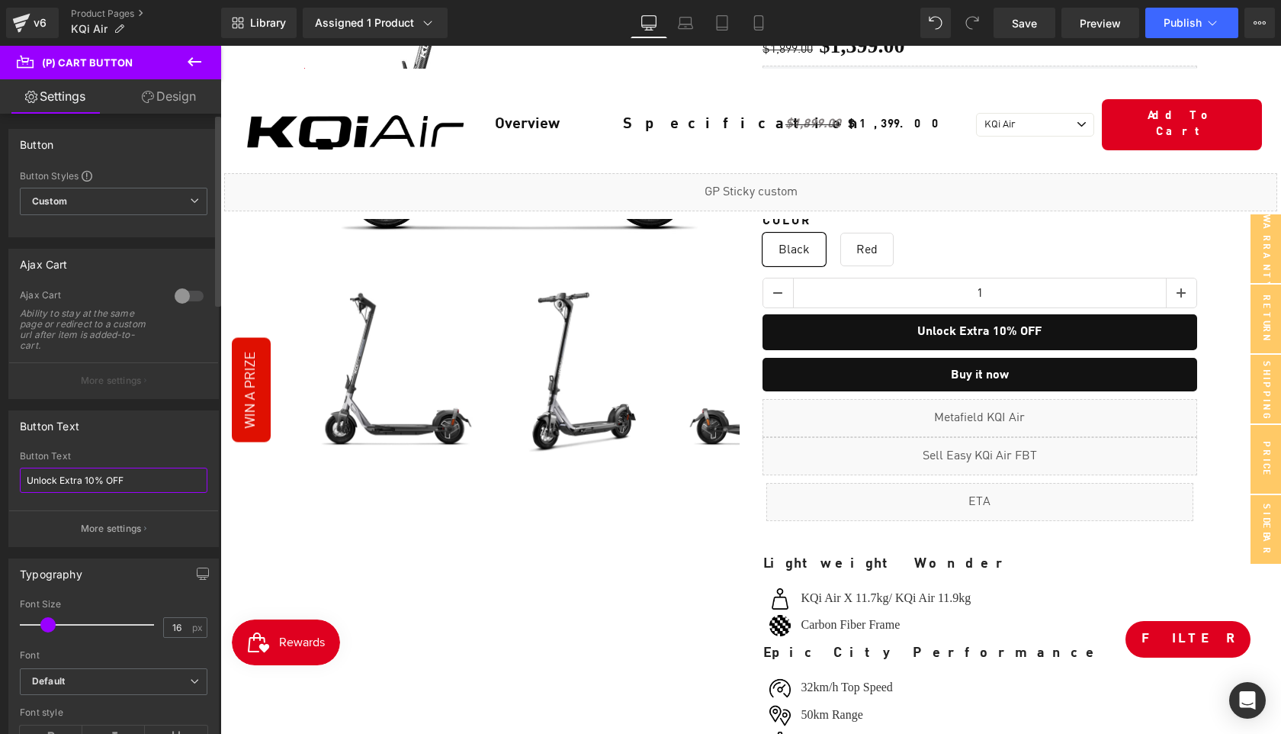
click at [146, 477] on input "Unlock Extra 10% OFF" at bounding box center [114, 480] width 188 height 25
paste input "Add to Cart"
type input "Add to Cart"
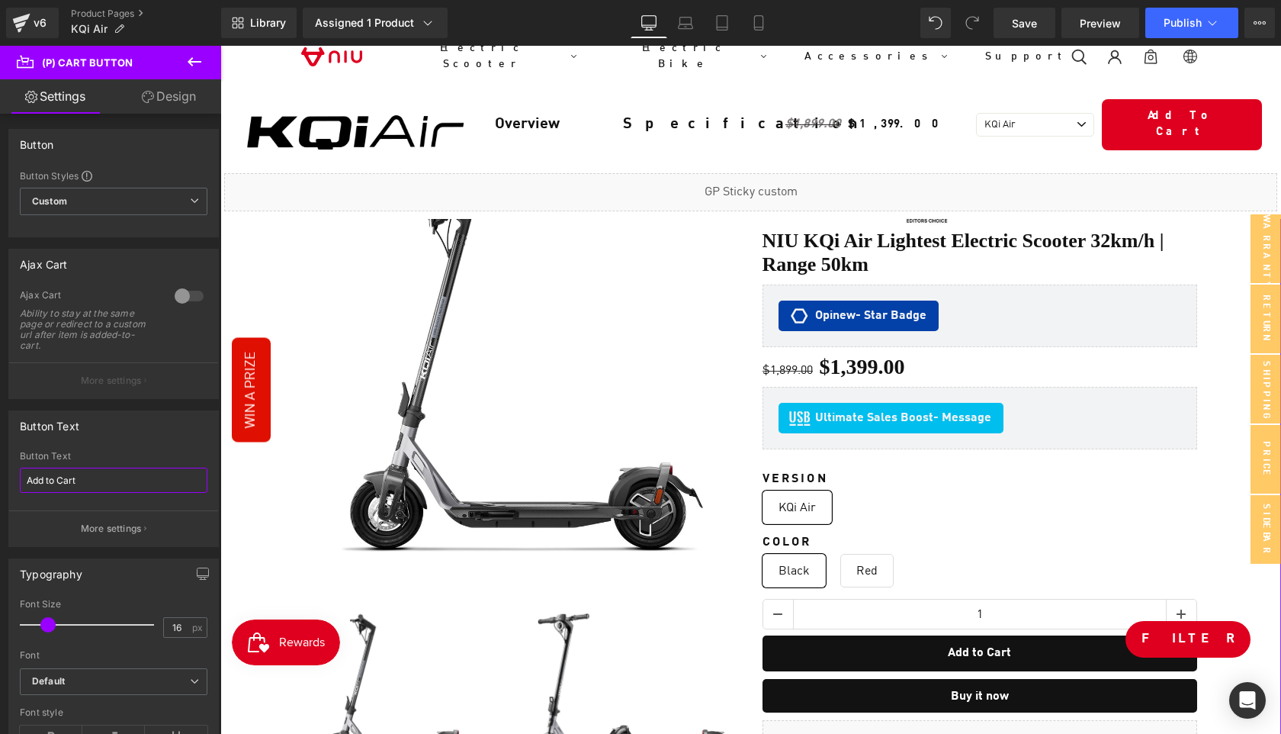
scroll to position [0, 0]
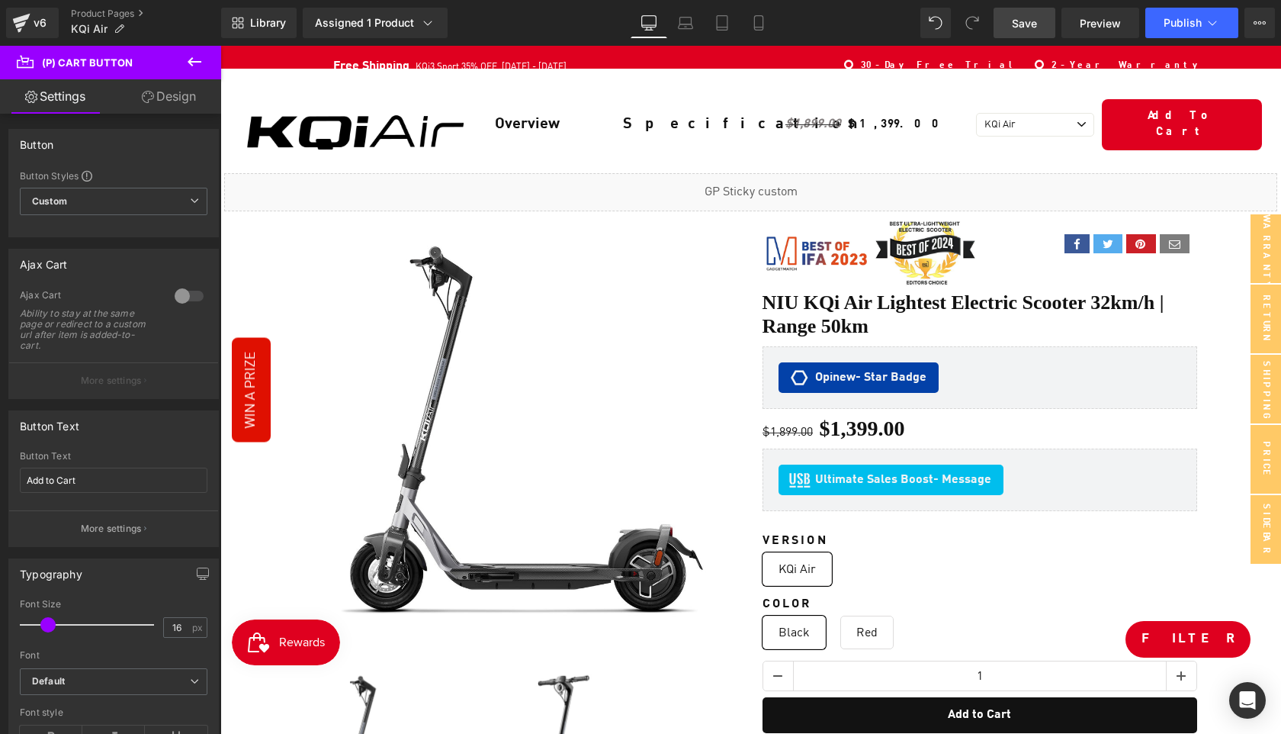
click at [1027, 24] on span "Save" at bounding box center [1024, 23] width 25 height 16
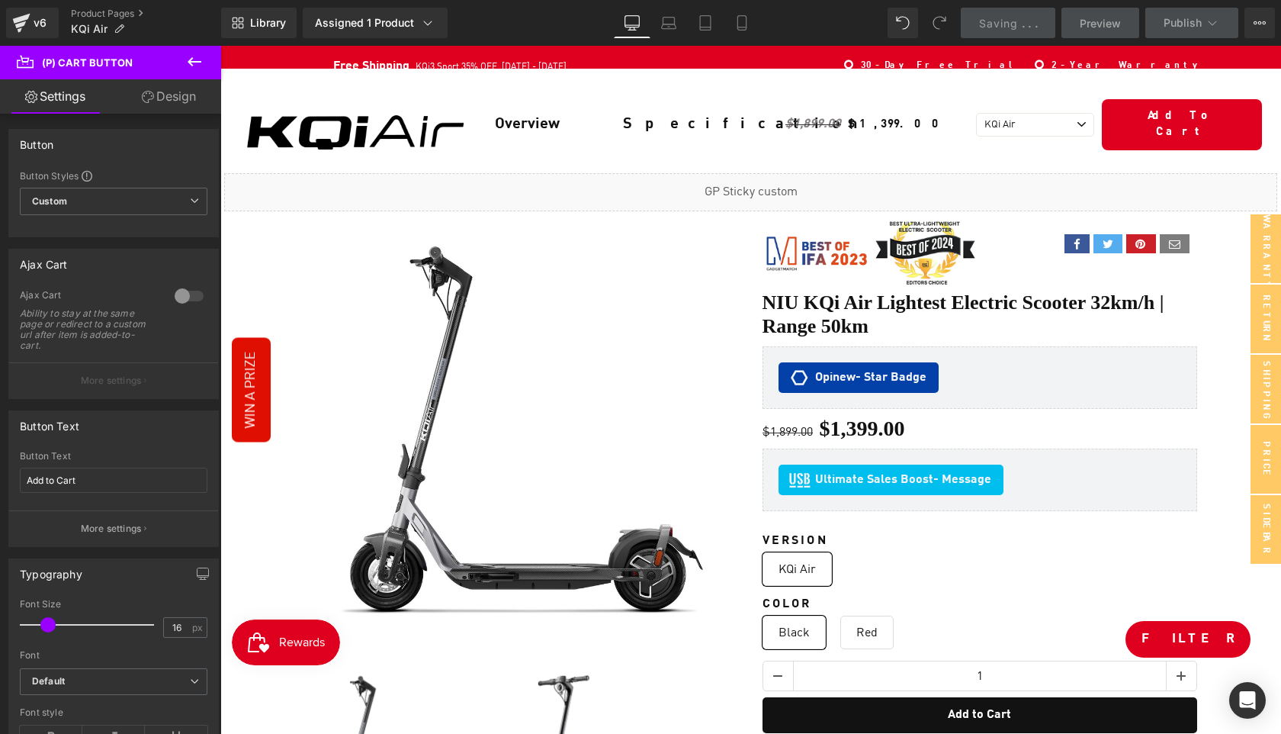
click at [202, 63] on icon at bounding box center [194, 62] width 18 height 18
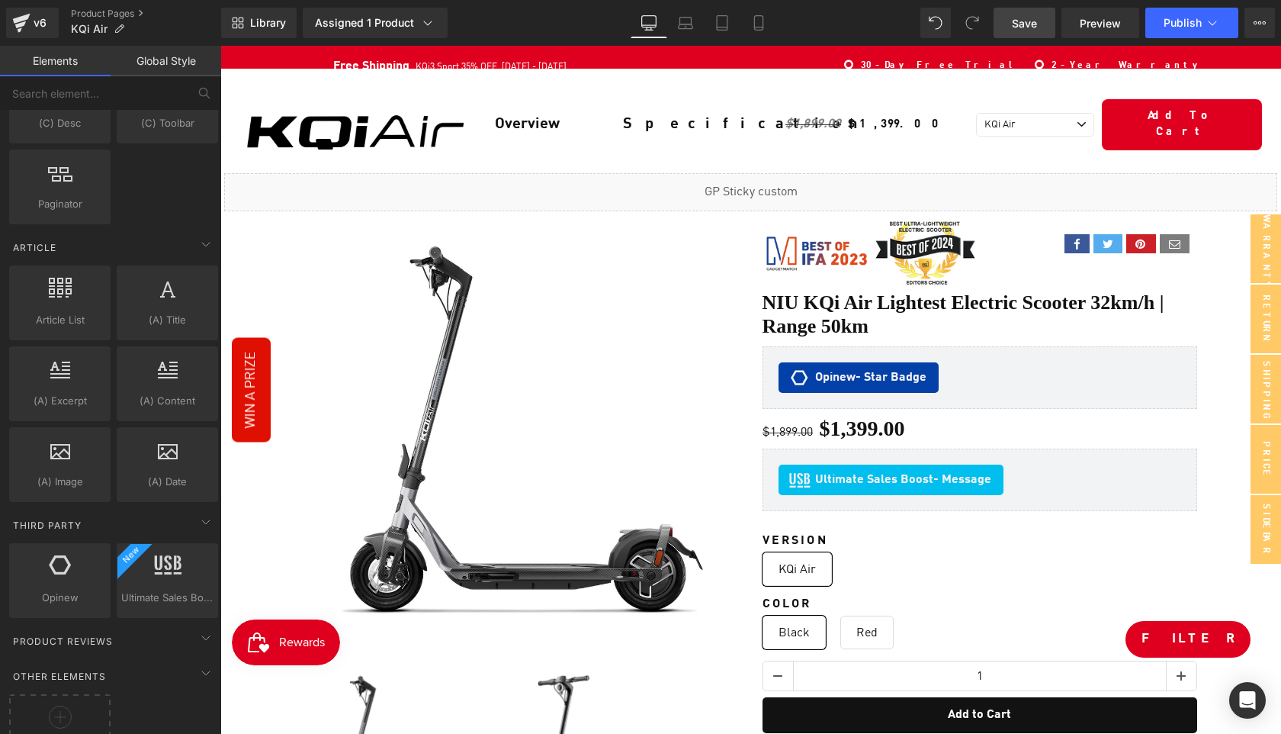
scroll to position [2822, 0]
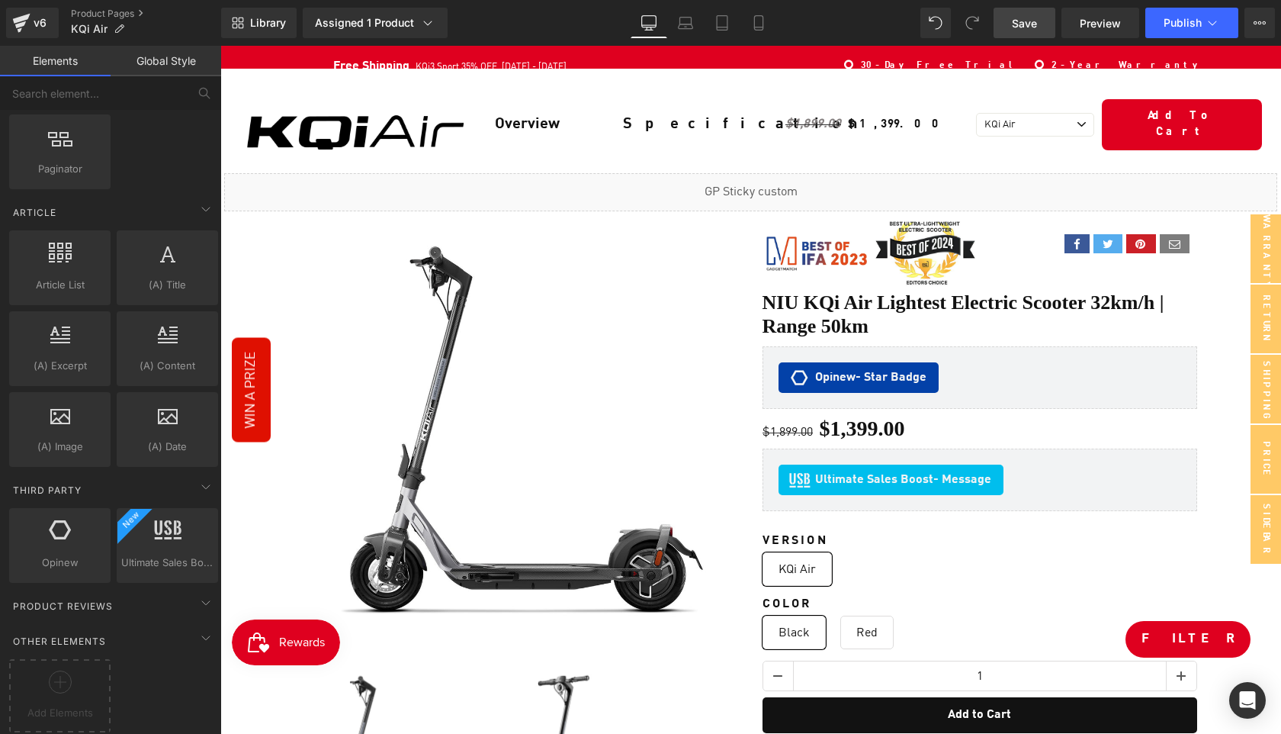
click at [1034, 24] on span "Save" at bounding box center [1024, 23] width 25 height 16
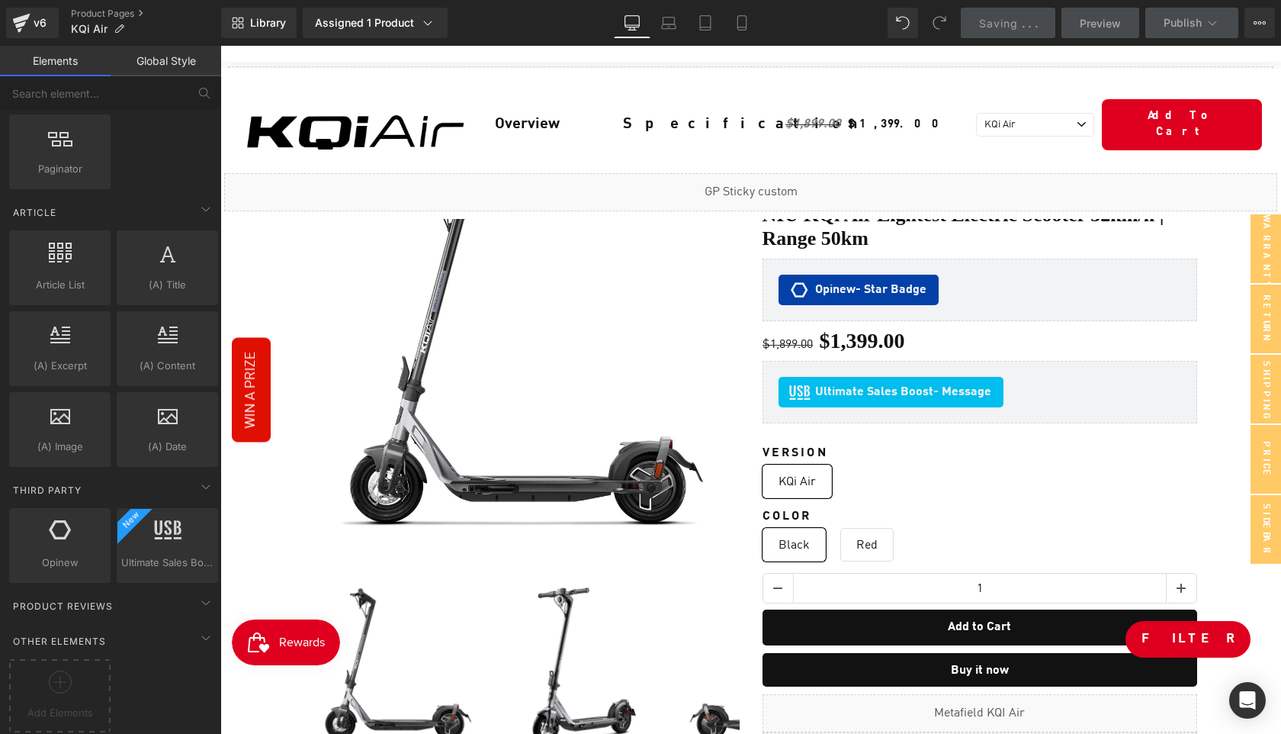
scroll to position [0, 0]
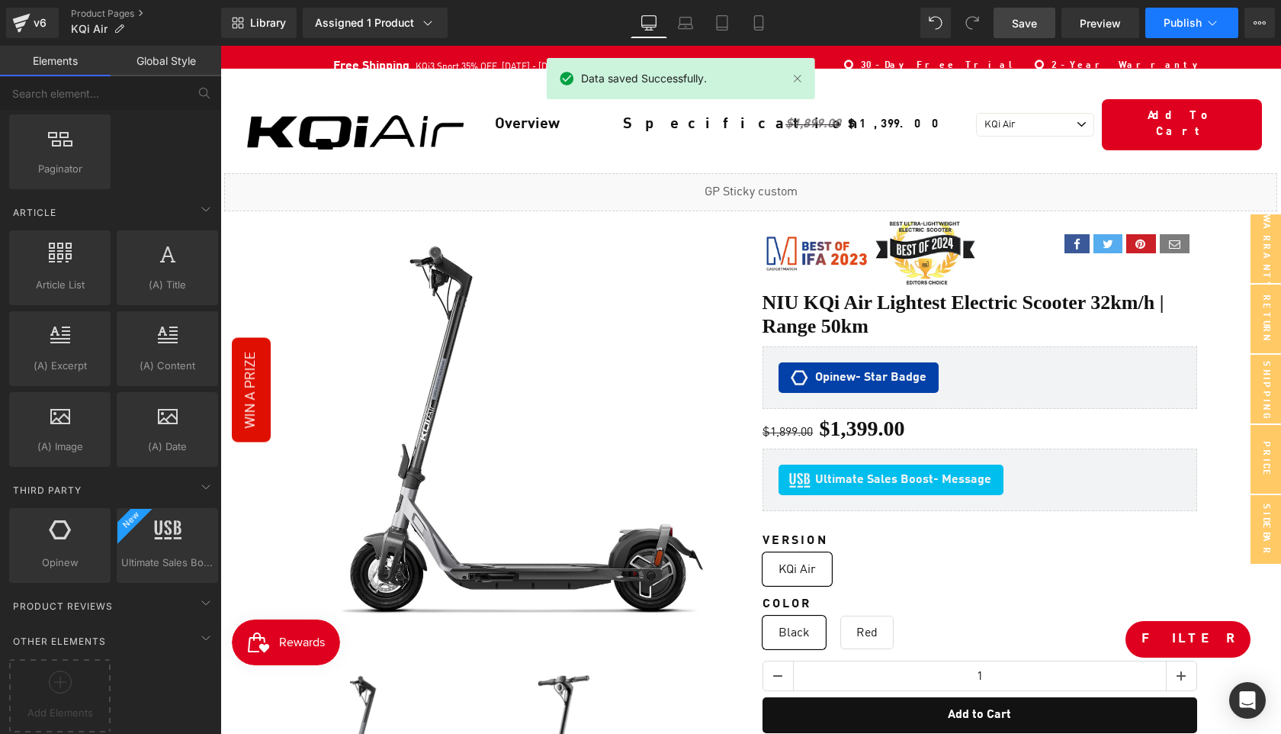
click at [1174, 27] on span "Publish" at bounding box center [1183, 23] width 38 height 12
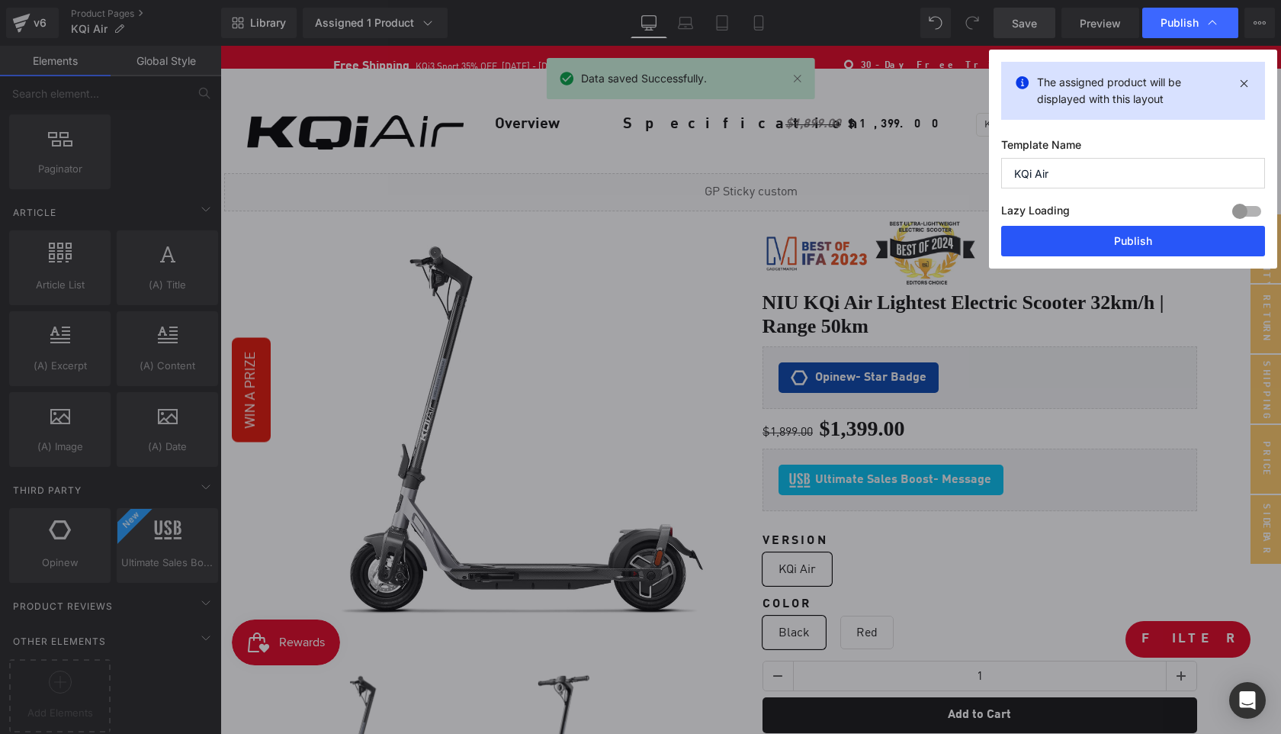
click at [1149, 237] on button "Publish" at bounding box center [1133, 241] width 264 height 31
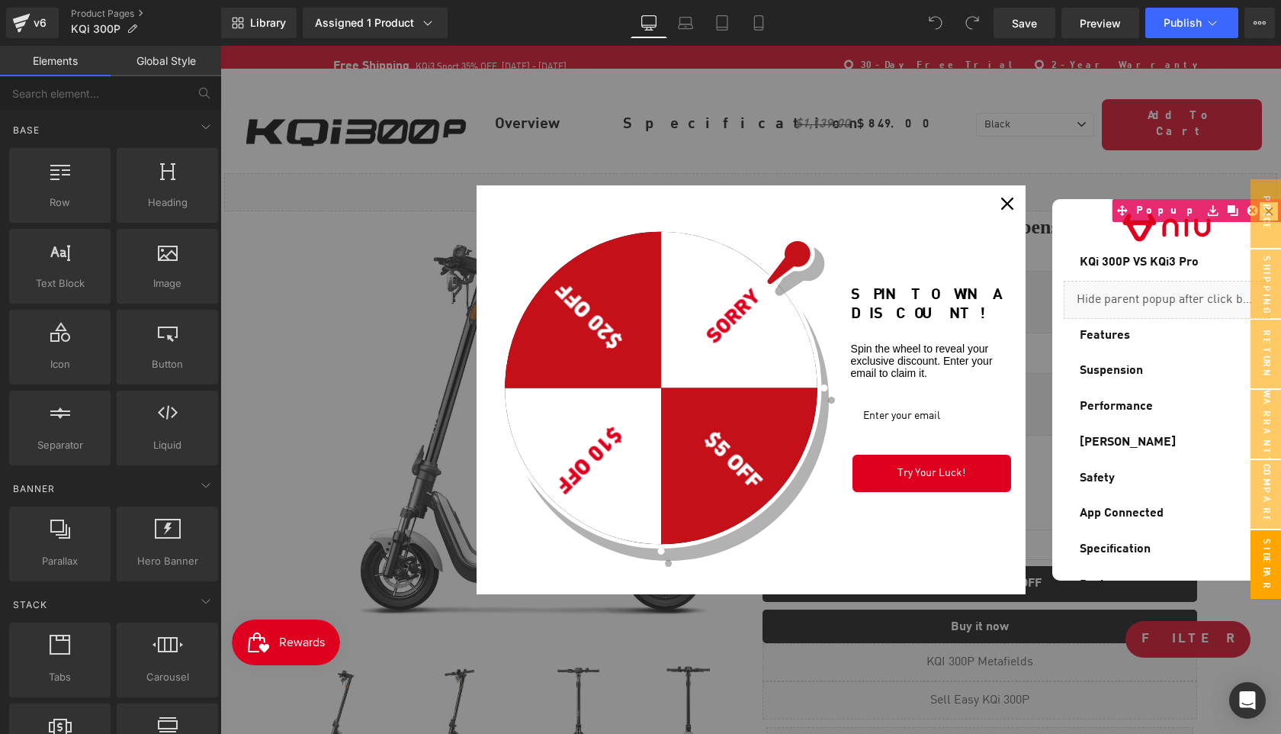
click at [1007, 205] on icon "close icon" at bounding box center [1007, 204] width 12 height 12
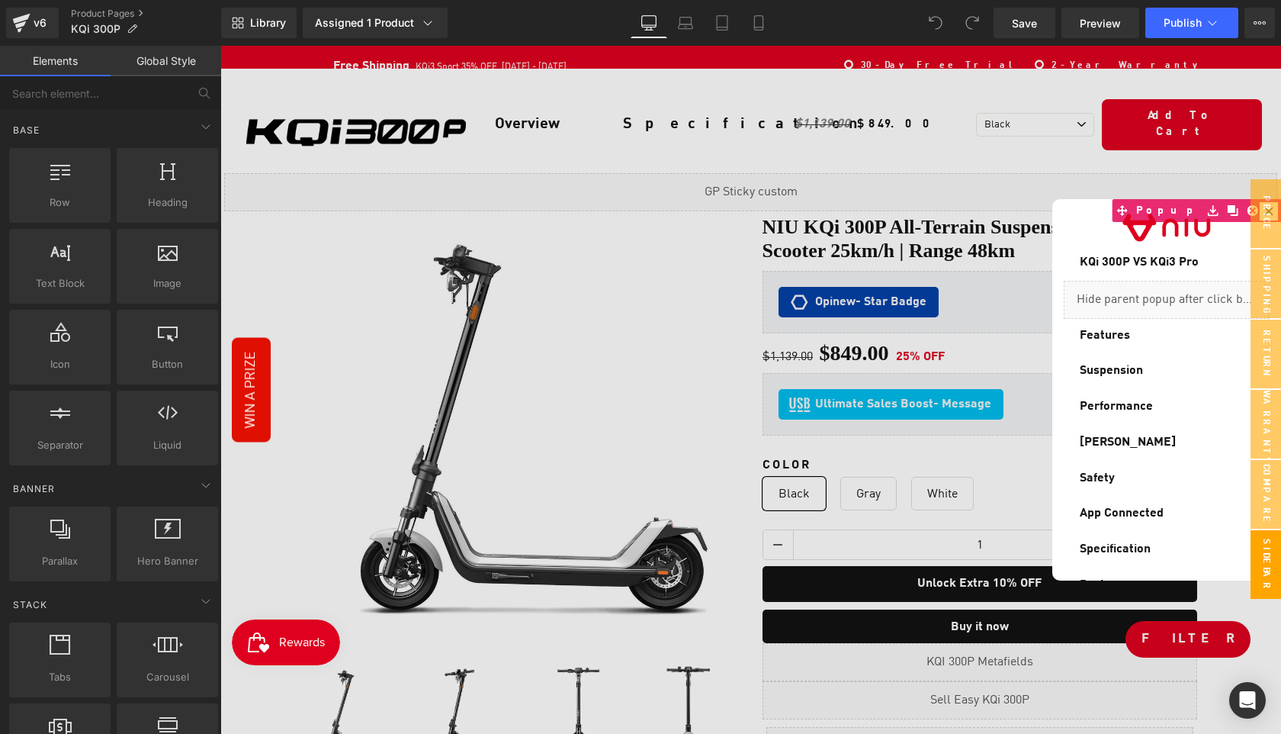
click at [954, 577] on div at bounding box center [750, 390] width 1061 height 688
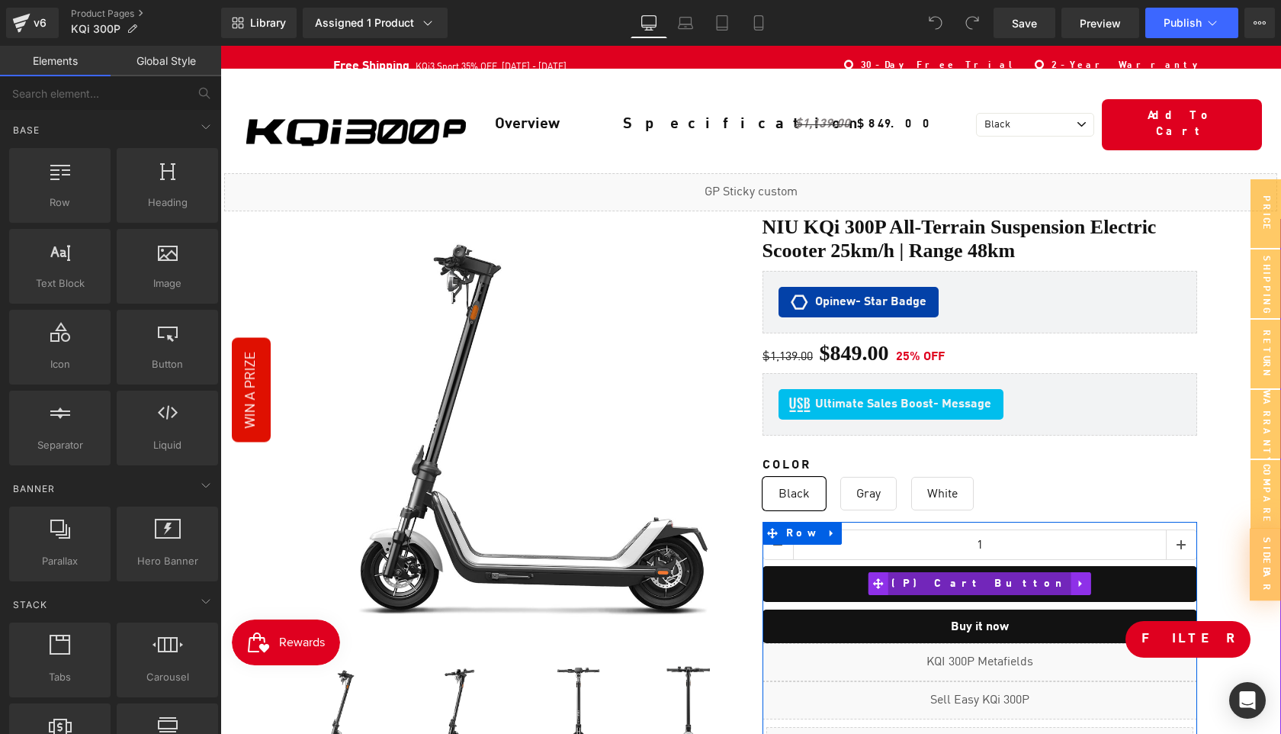
click at [968, 578] on span "(P) Cart Button" at bounding box center [980, 583] width 184 height 23
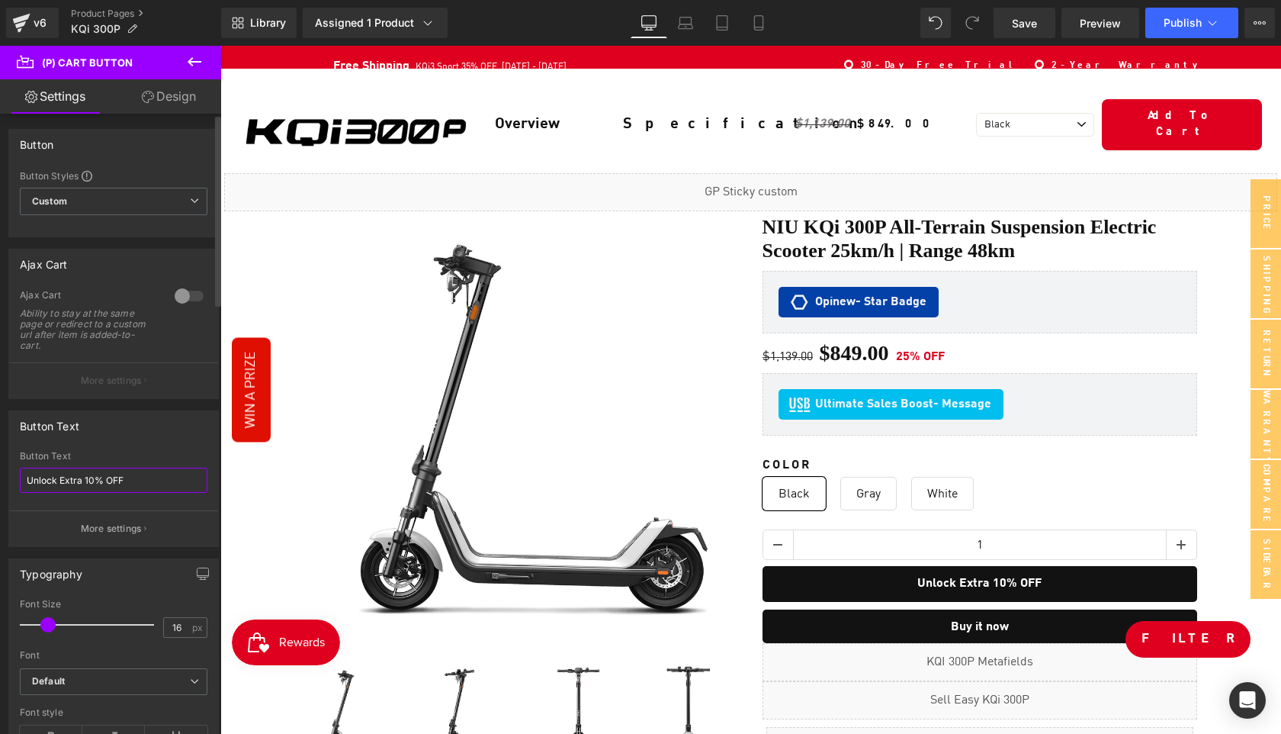
click at [143, 477] on input "Unlock Extra 10% OFF" at bounding box center [114, 480] width 188 height 25
paste input "Add to Cart"
type input "Add to Cart"
click at [1028, 19] on span "Save" at bounding box center [1024, 23] width 25 height 16
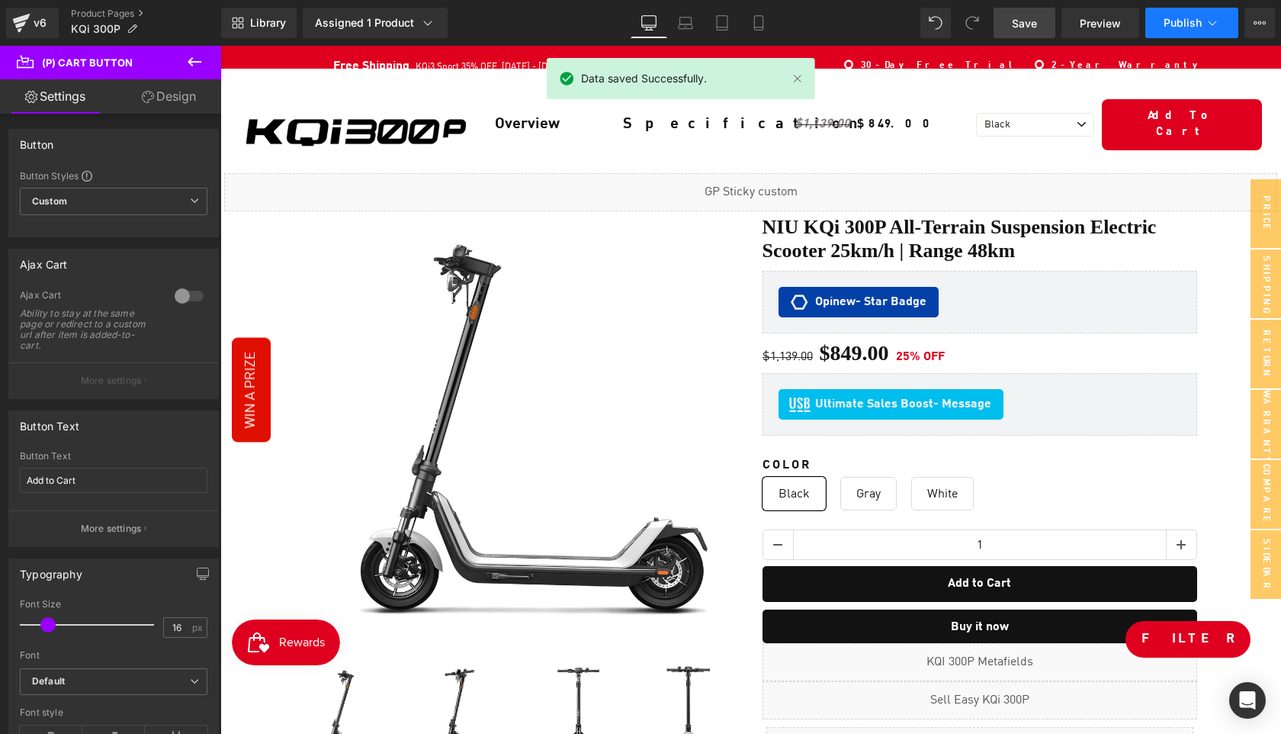
click at [1197, 26] on span "Publish" at bounding box center [1183, 23] width 38 height 12
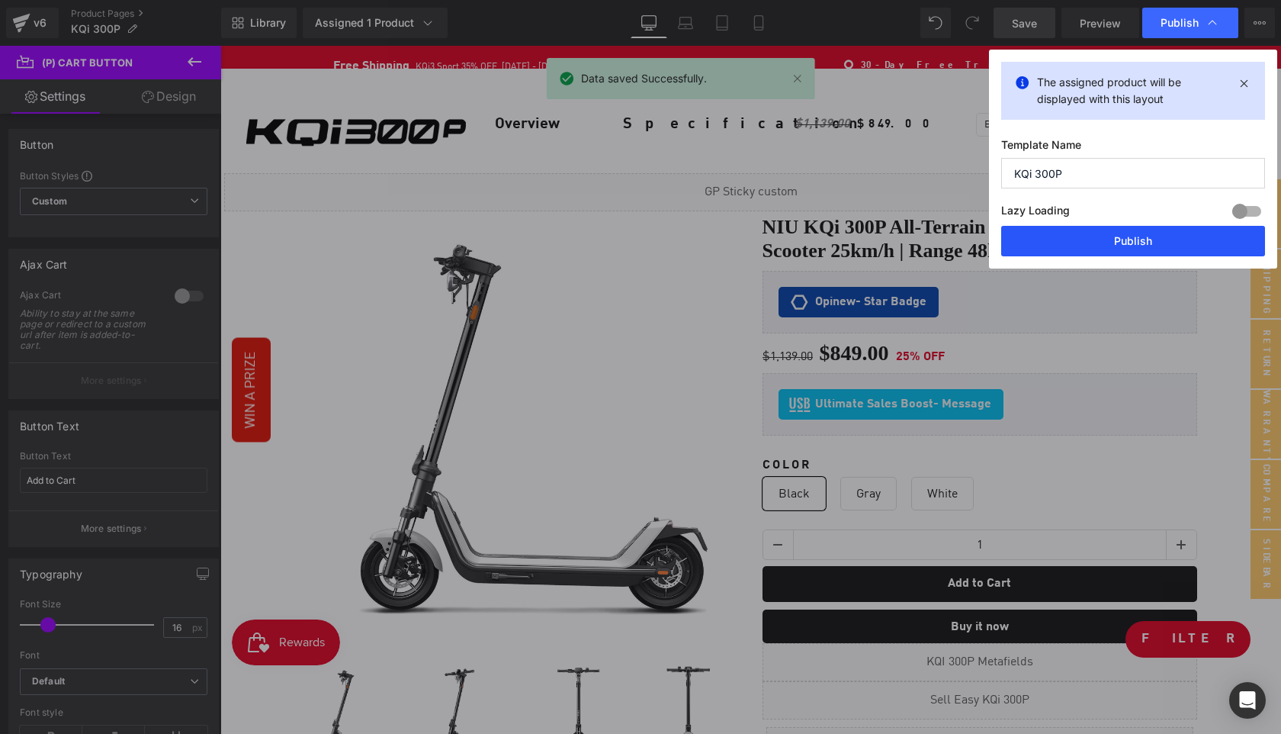
click at [1142, 243] on button "Publish" at bounding box center [1133, 241] width 264 height 31
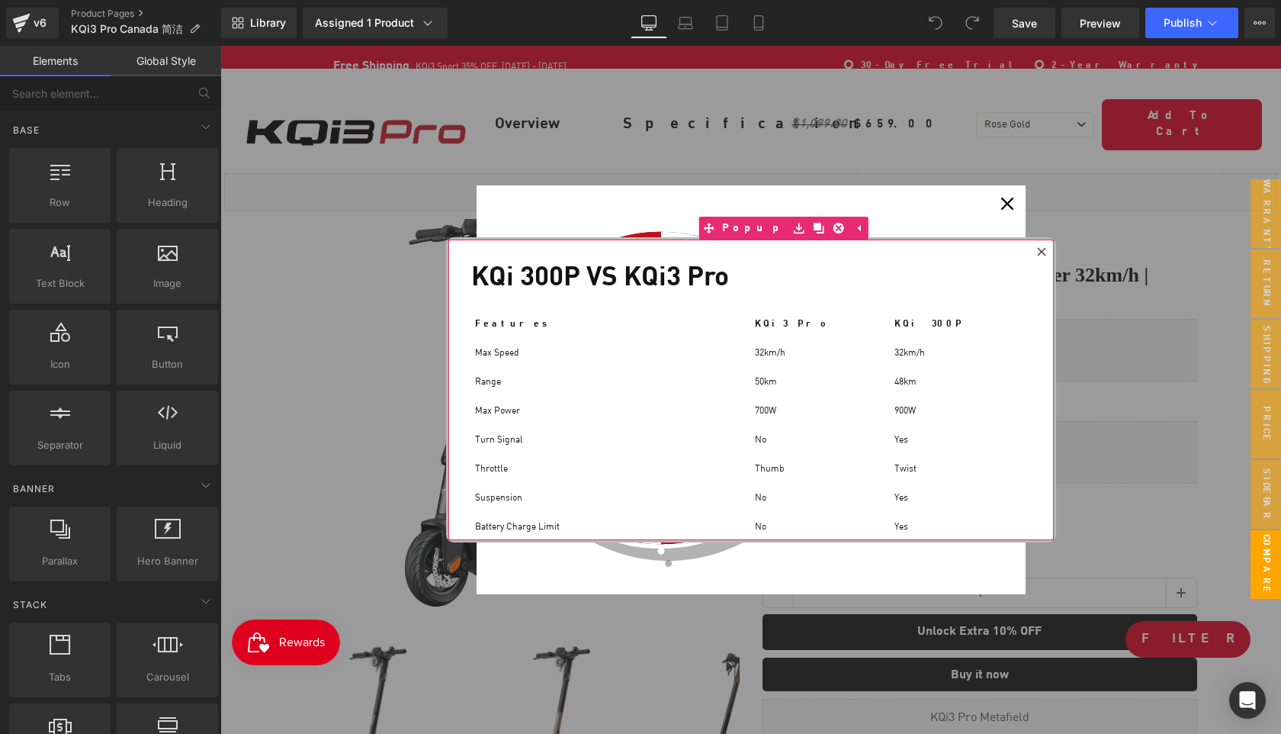
scroll to position [10394, 1060]
click at [1036, 250] on div at bounding box center [1042, 252] width 18 height 18
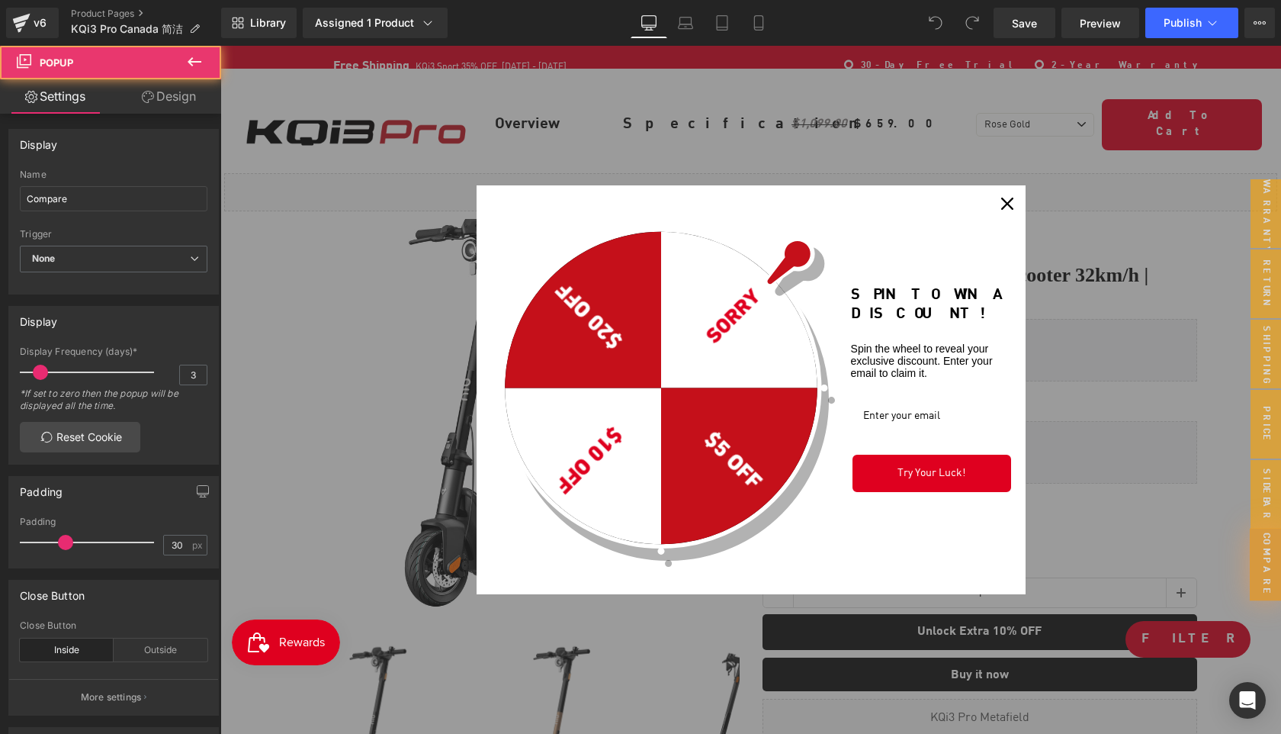
click at [1009, 208] on icon "close icon" at bounding box center [1007, 204] width 12 height 12
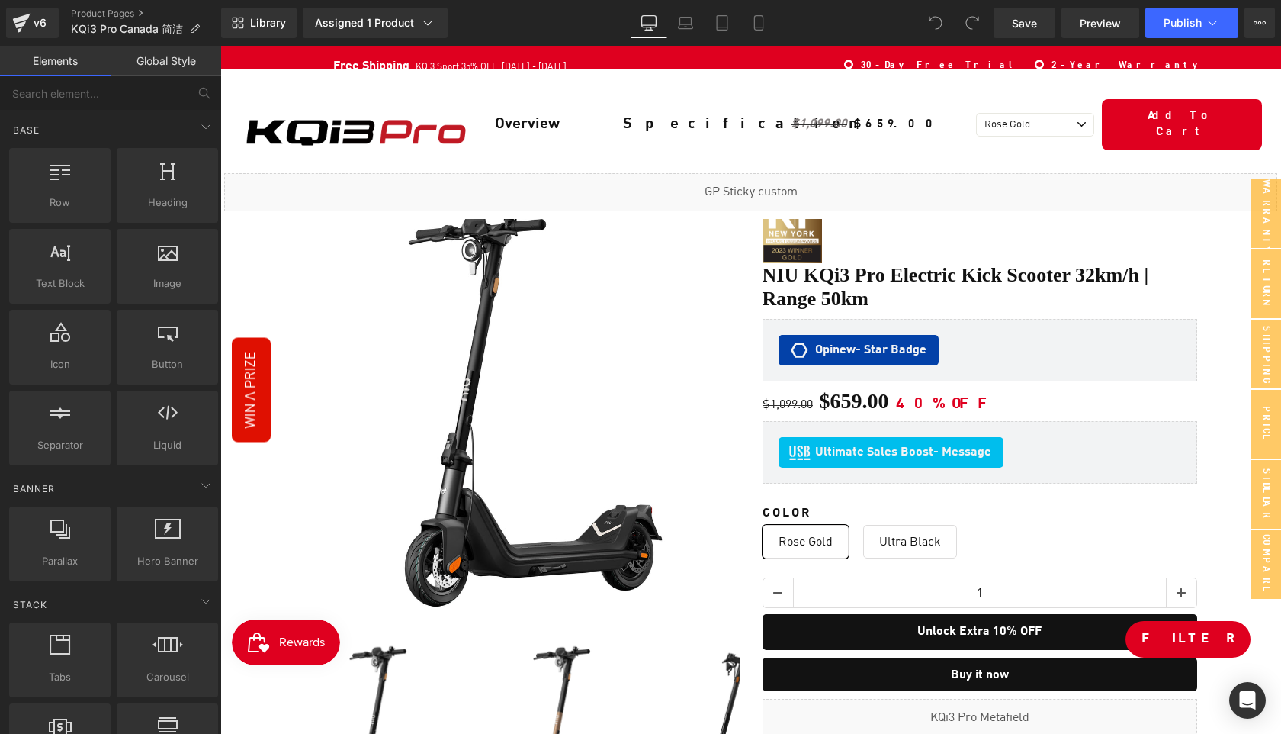
click at [981, 625] on span "(P) Cart Button" at bounding box center [979, 631] width 146 height 18
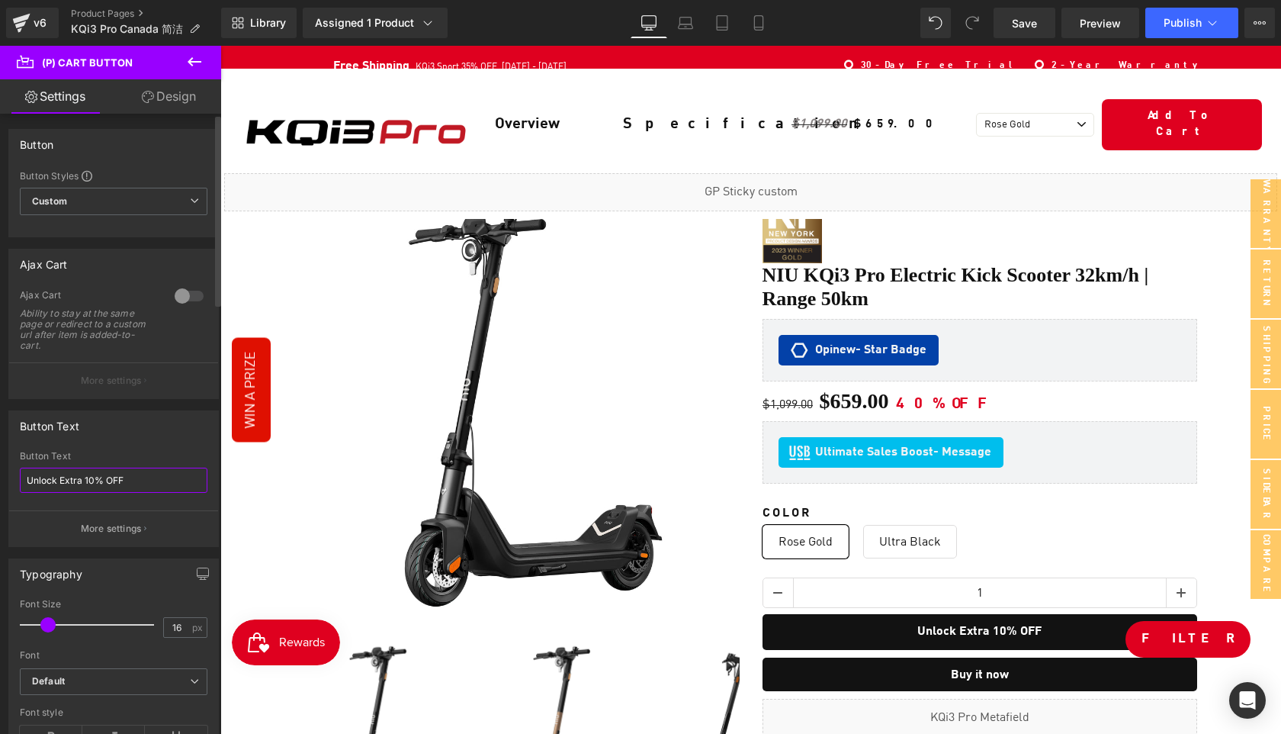
click at [148, 481] on input "Unlock Extra 10% OFF" at bounding box center [114, 480] width 188 height 25
paste input "Add to Cart"
type input "Add to Cart"
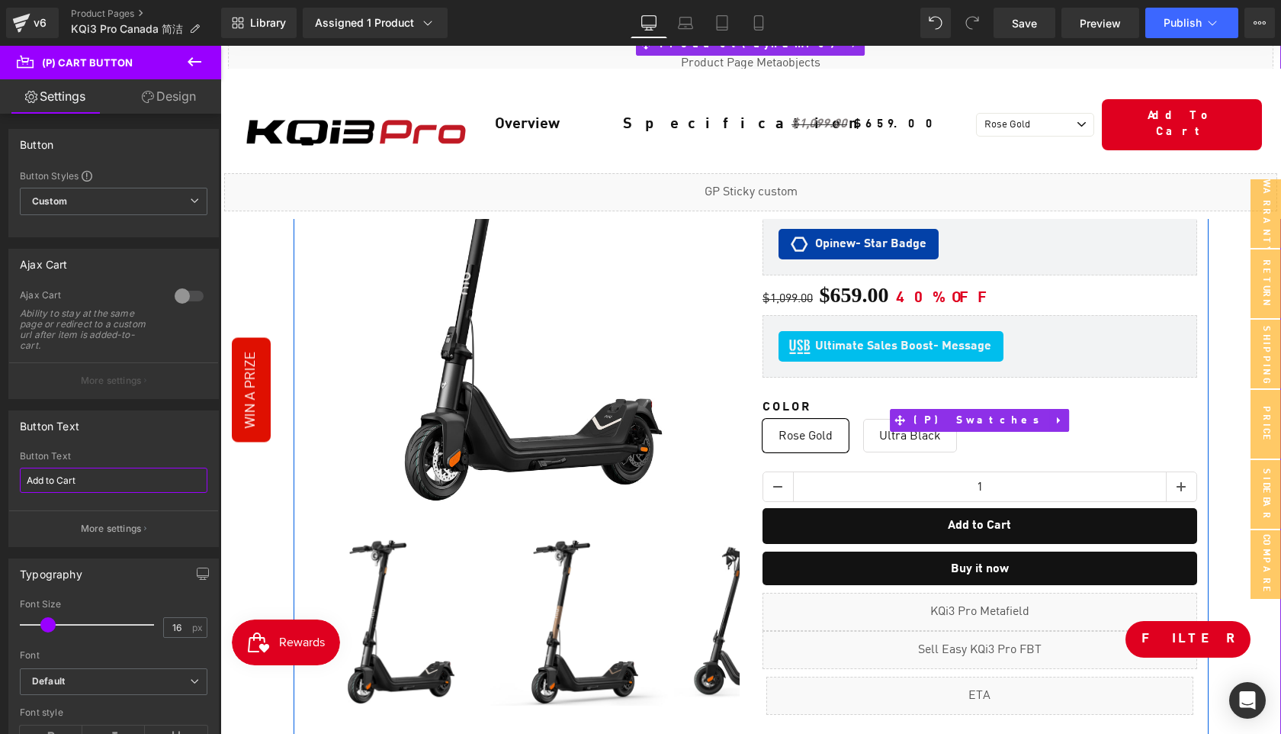
scroll to position [0, 0]
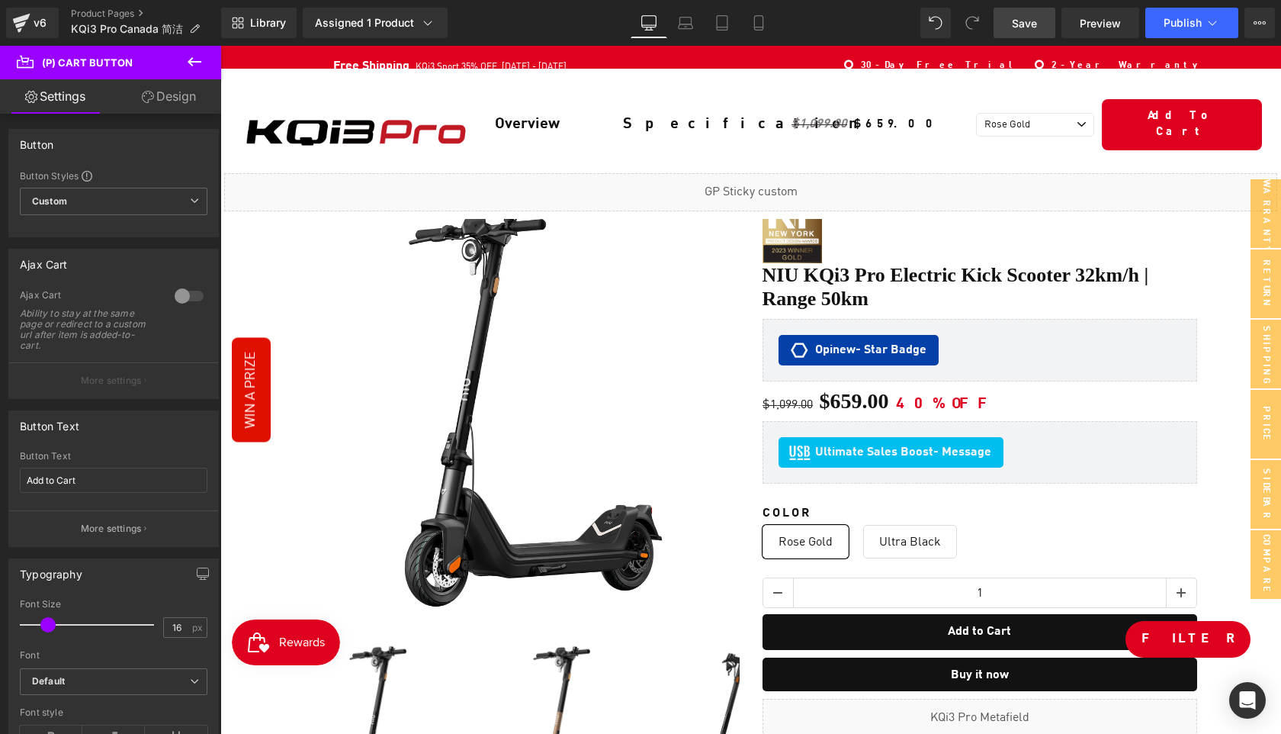
click at [1025, 21] on span "Save" at bounding box center [1024, 23] width 25 height 16
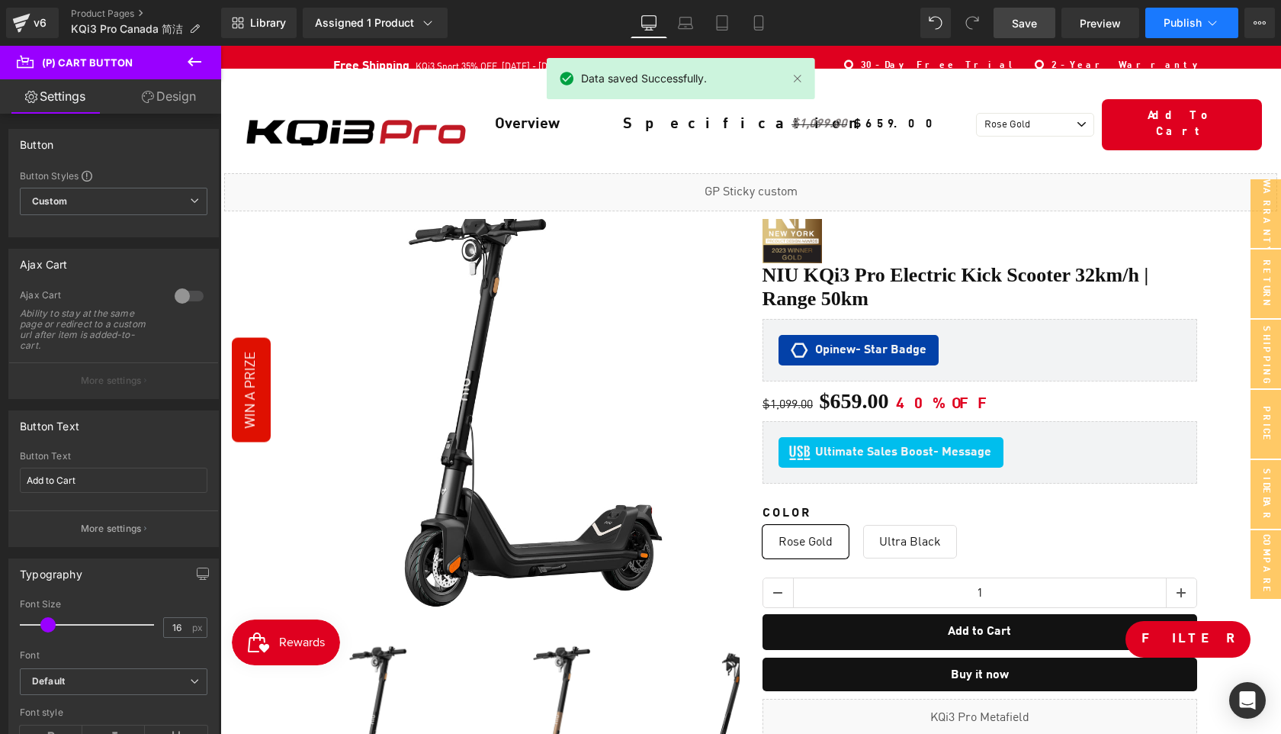
click at [1172, 20] on span "Publish" at bounding box center [1183, 23] width 38 height 12
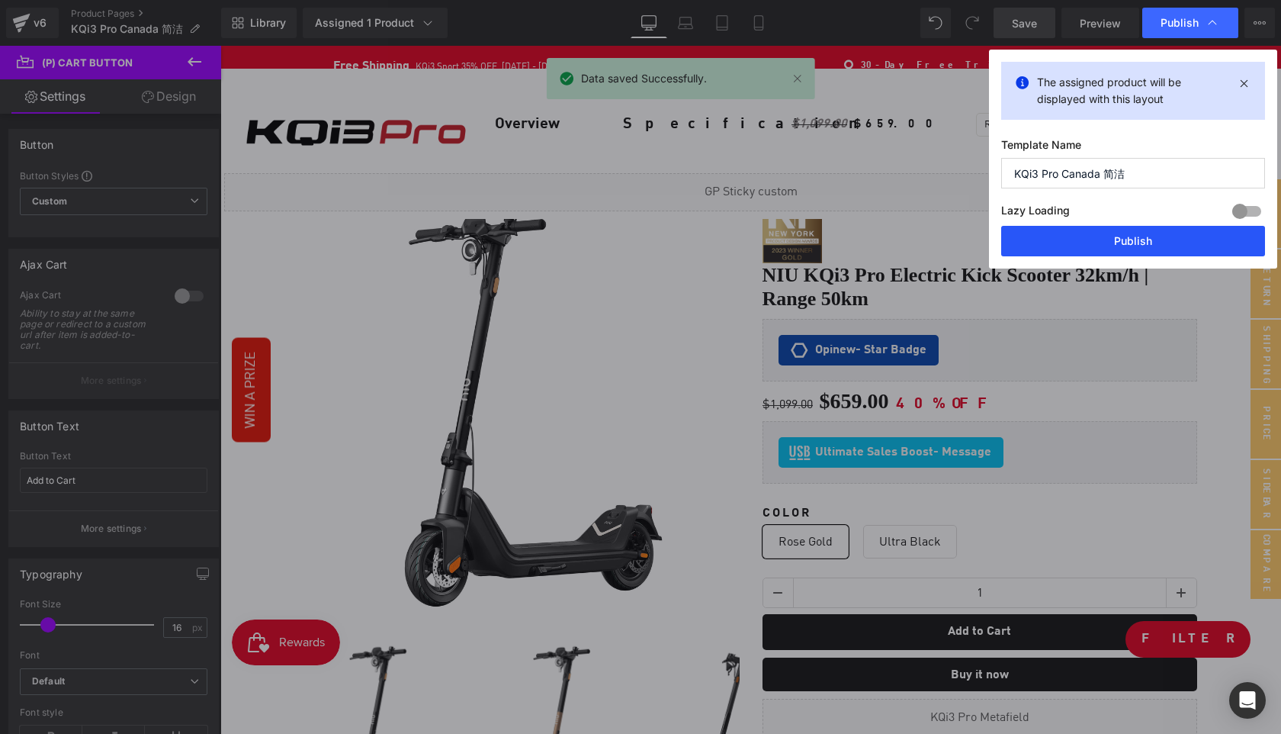
click at [1133, 242] on button "Publish" at bounding box center [1133, 241] width 264 height 31
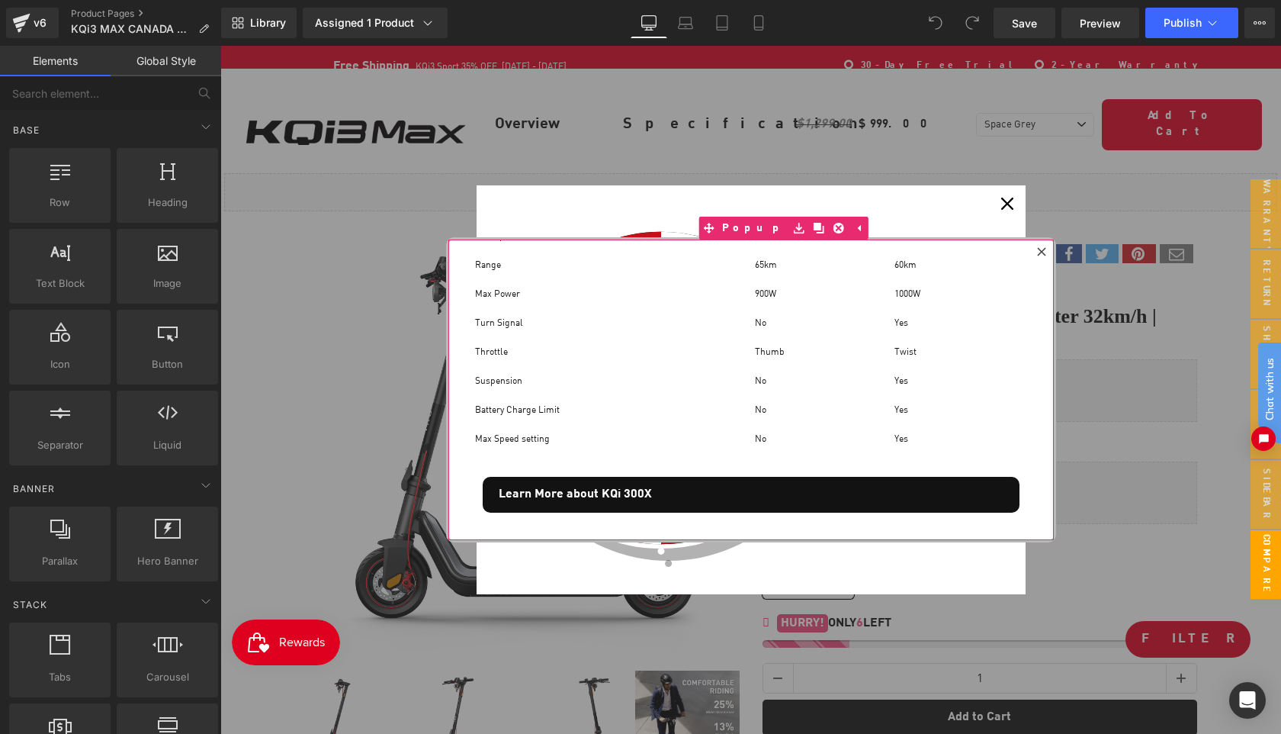
click at [1039, 247] on icon at bounding box center [1041, 251] width 9 height 9
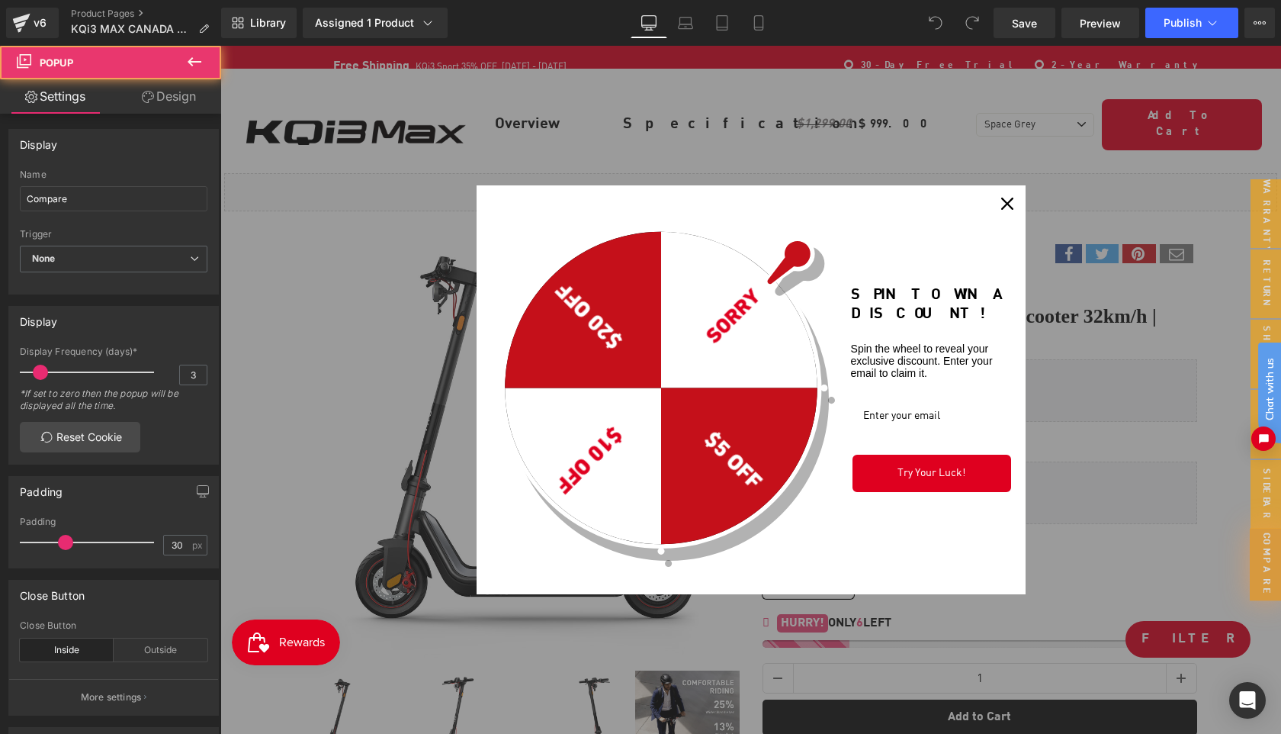
click at [1007, 200] on icon "close icon" at bounding box center [1007, 204] width 12 height 12
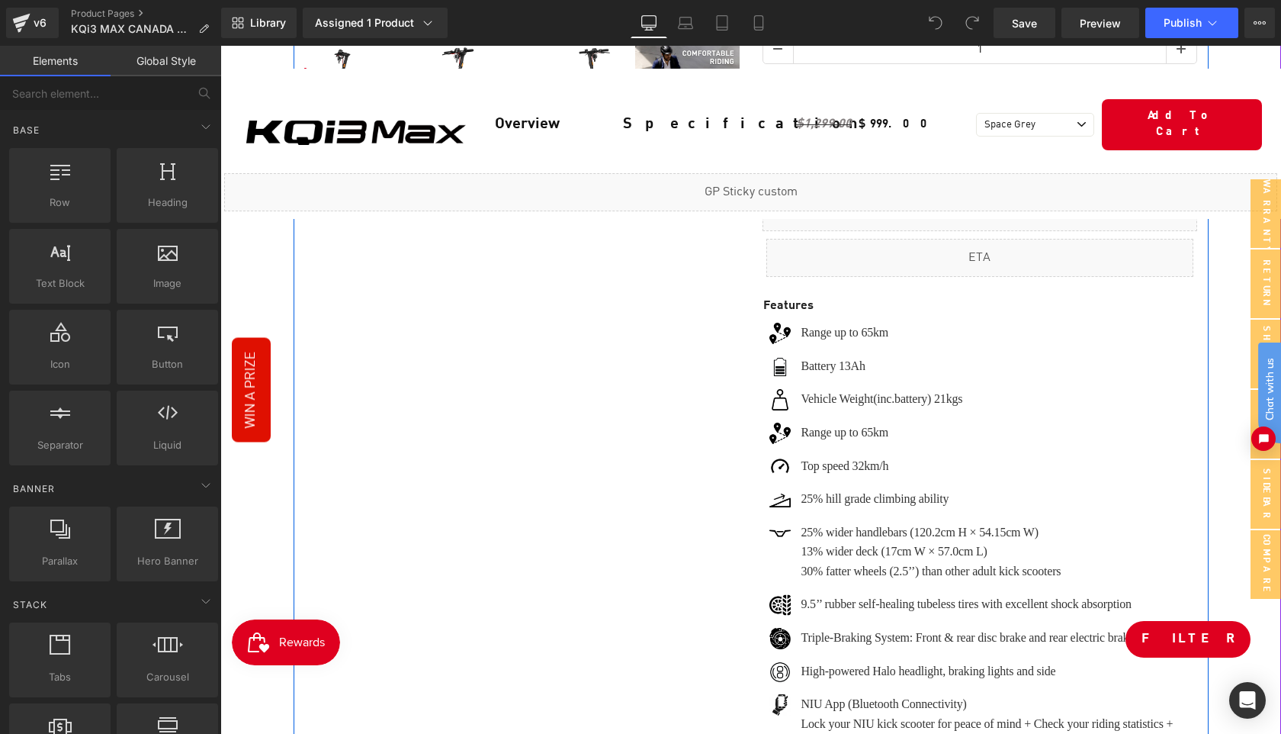
scroll to position [631, 0]
